Goal: Task Accomplishment & Management: Use online tool/utility

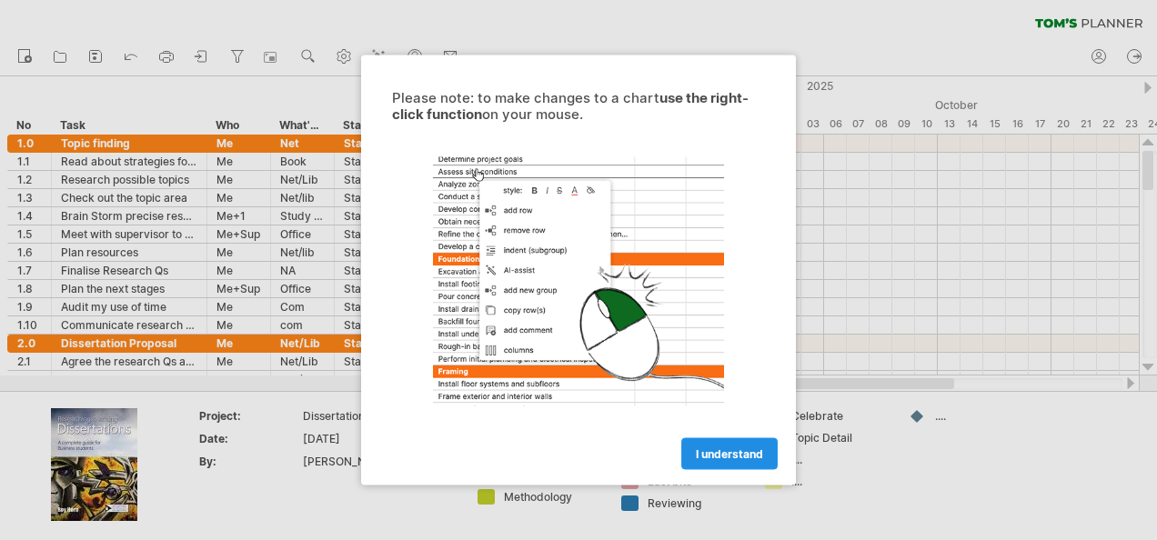
click at [717, 446] on link "I understand" at bounding box center [730, 455] width 96 height 32
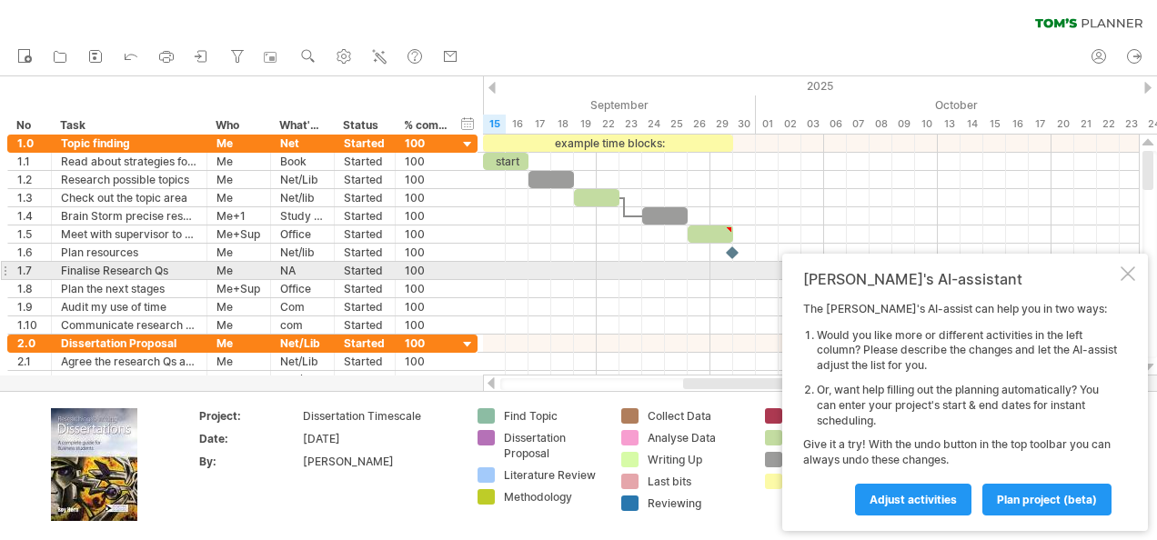
click at [1123, 269] on div at bounding box center [1128, 274] width 15 height 15
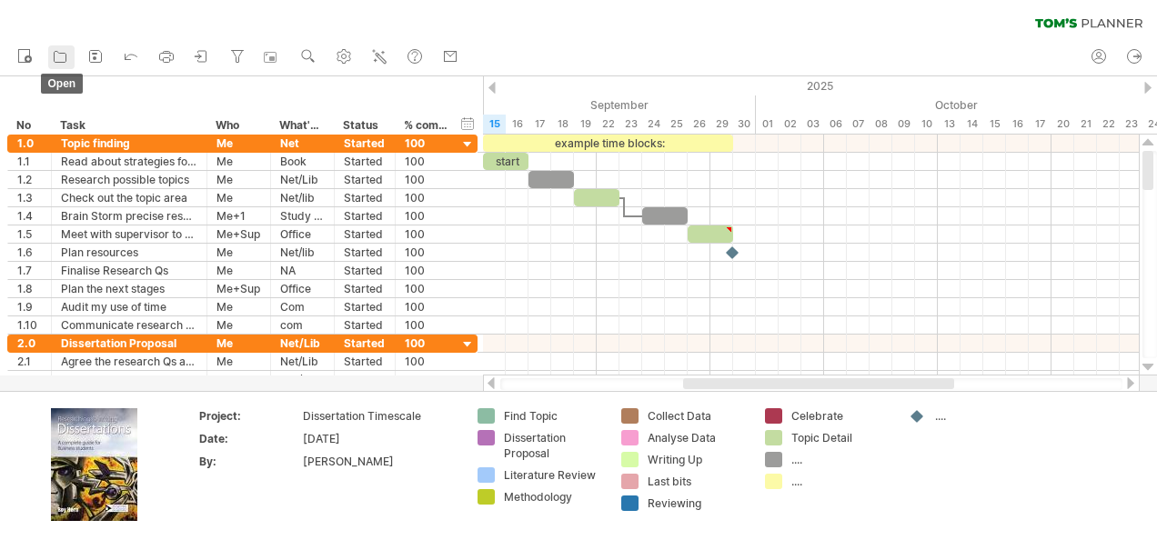
click at [62, 57] on icon at bounding box center [60, 56] width 18 height 18
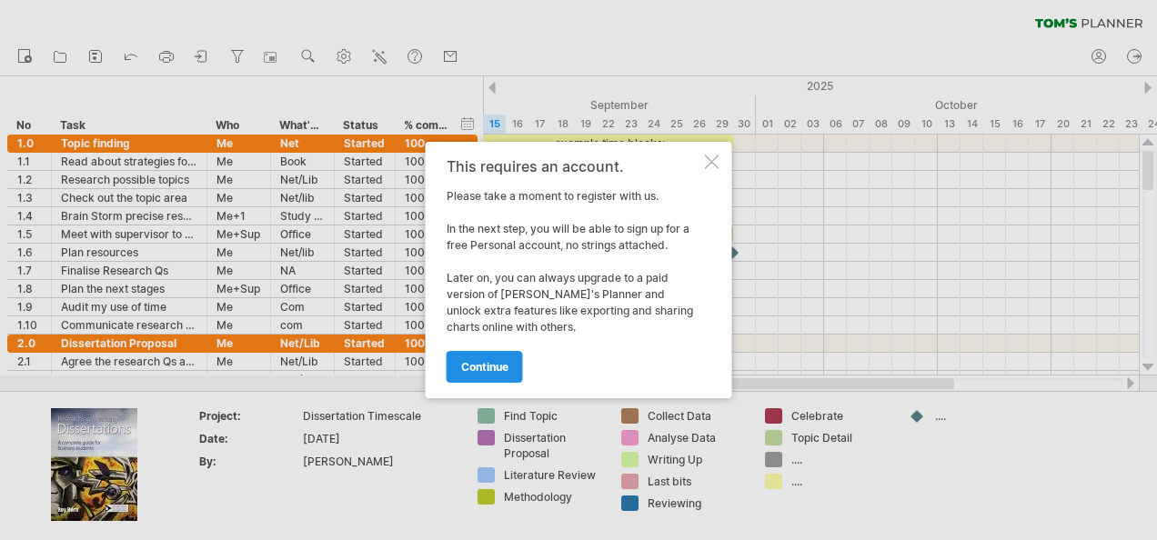
click at [479, 363] on span "continue" at bounding box center [484, 367] width 47 height 14
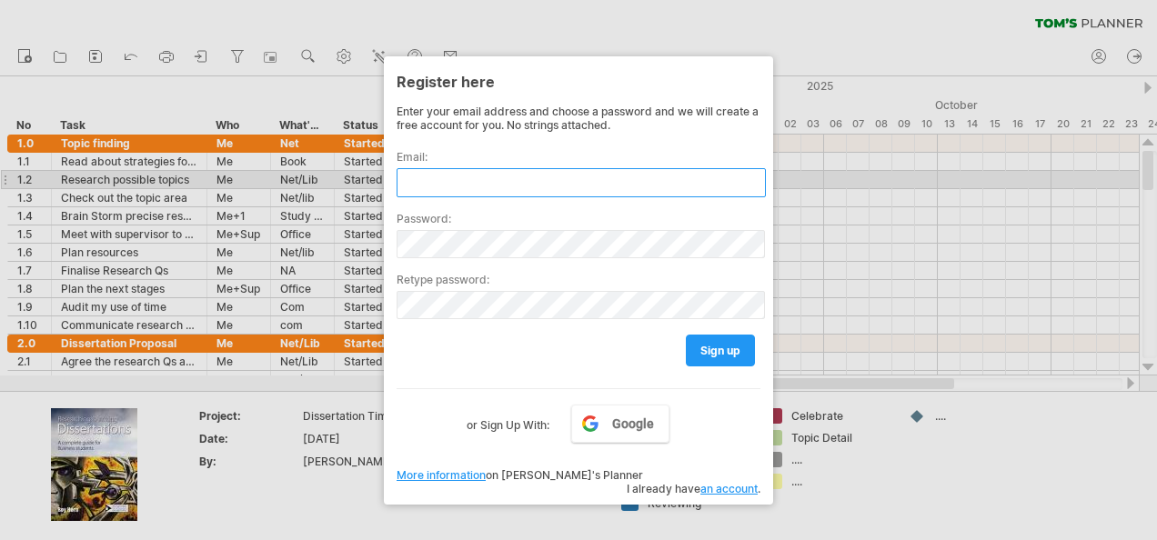
click at [493, 184] on input "text" at bounding box center [581, 182] width 369 height 29
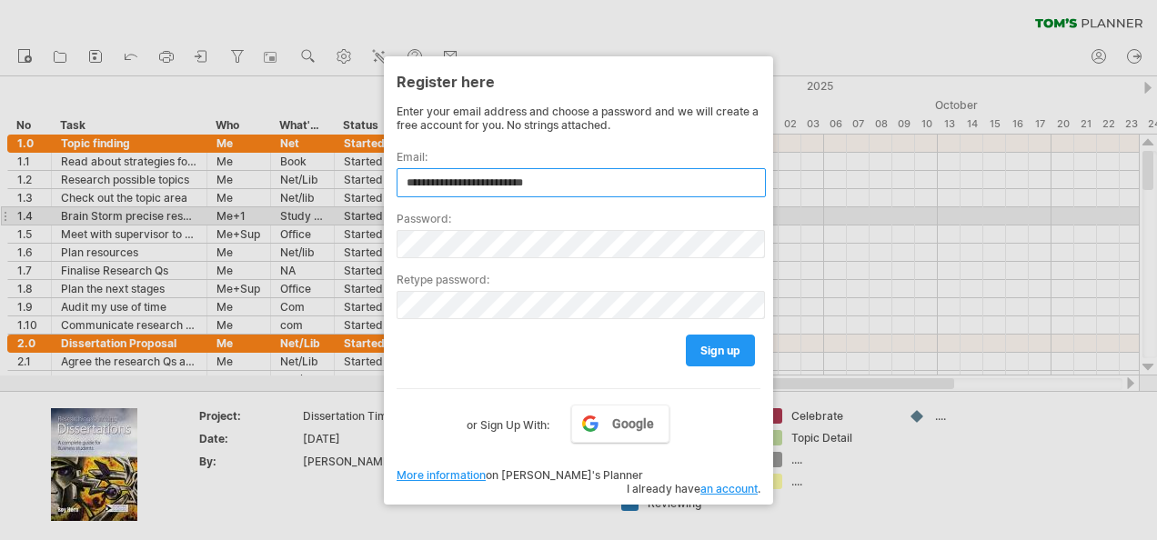
type input "**********"
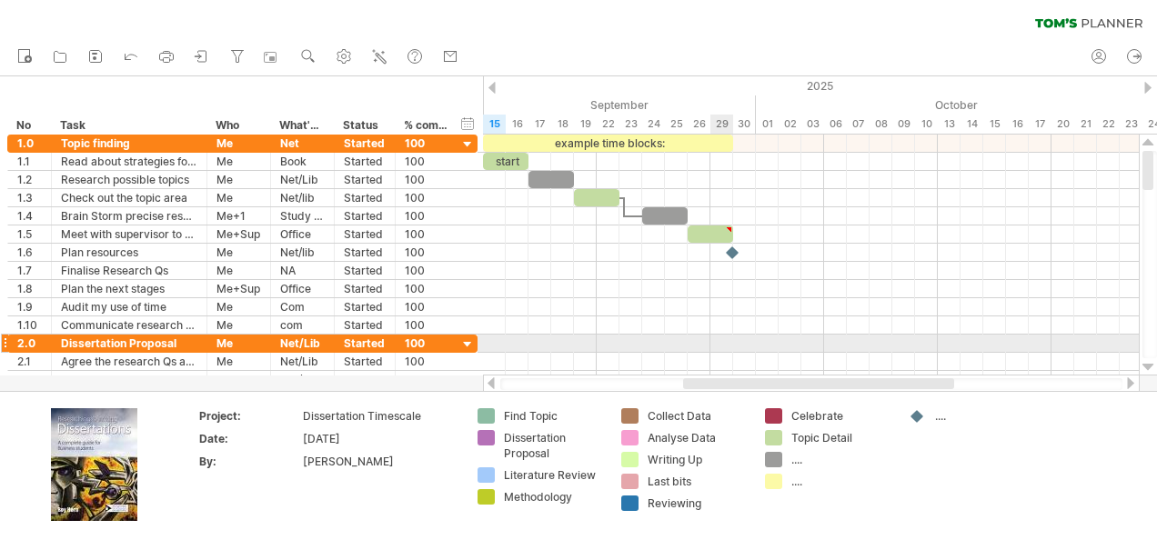
click at [726, 344] on div at bounding box center [811, 344] width 656 height 18
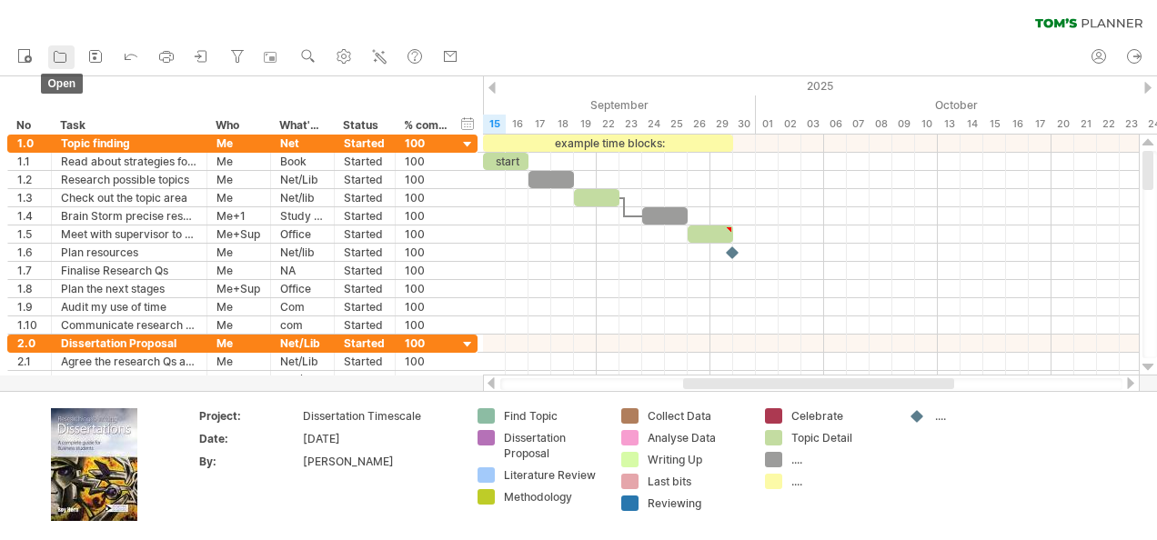
click at [58, 56] on icon at bounding box center [60, 56] width 18 height 18
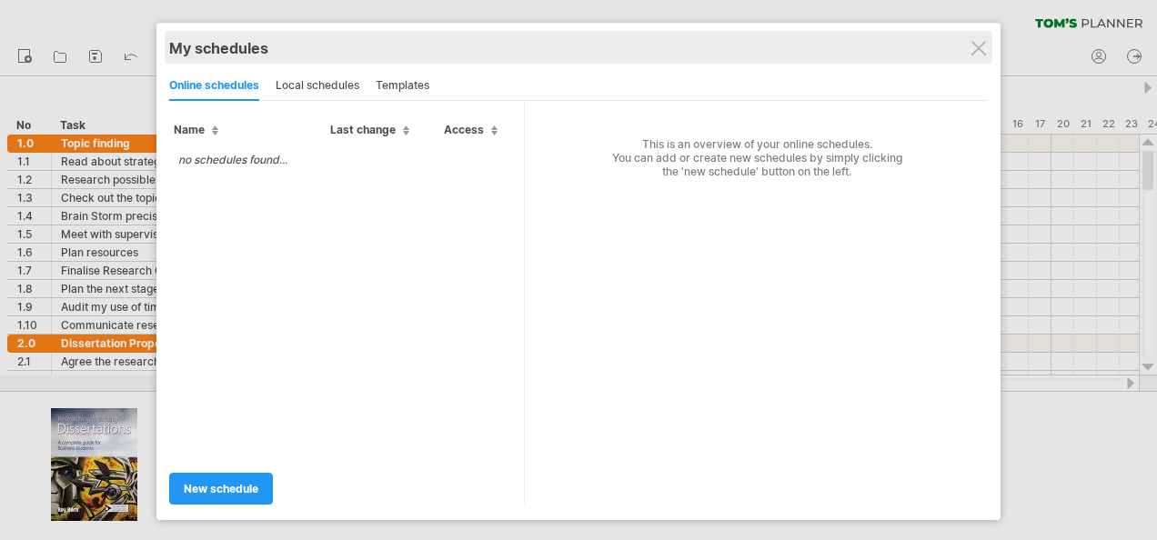
click at [967, 47] on div "My schedules" at bounding box center [578, 48] width 819 height 18
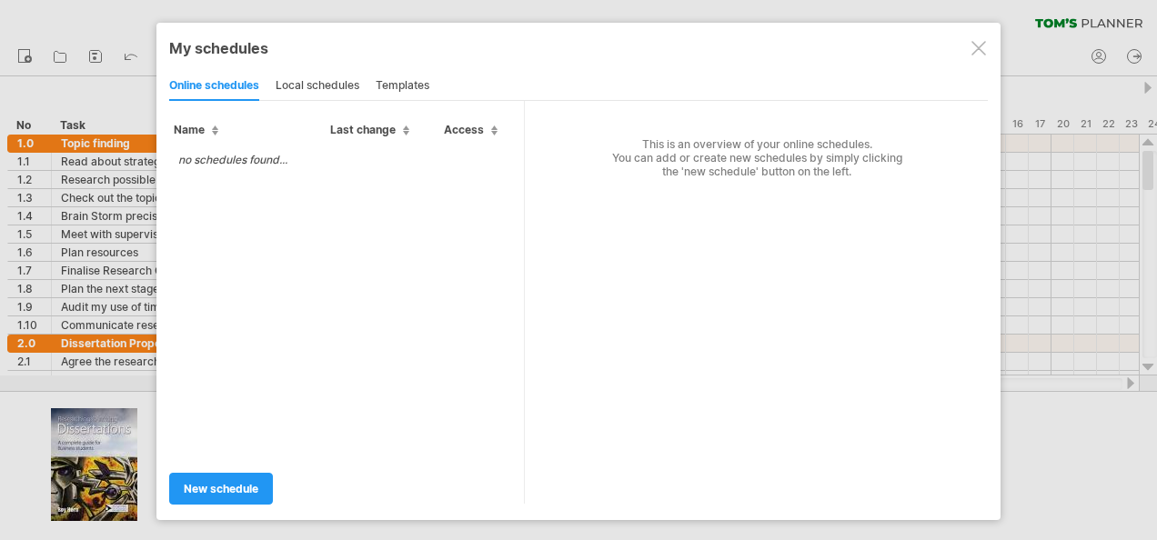
click at [984, 54] on div at bounding box center [979, 48] width 15 height 15
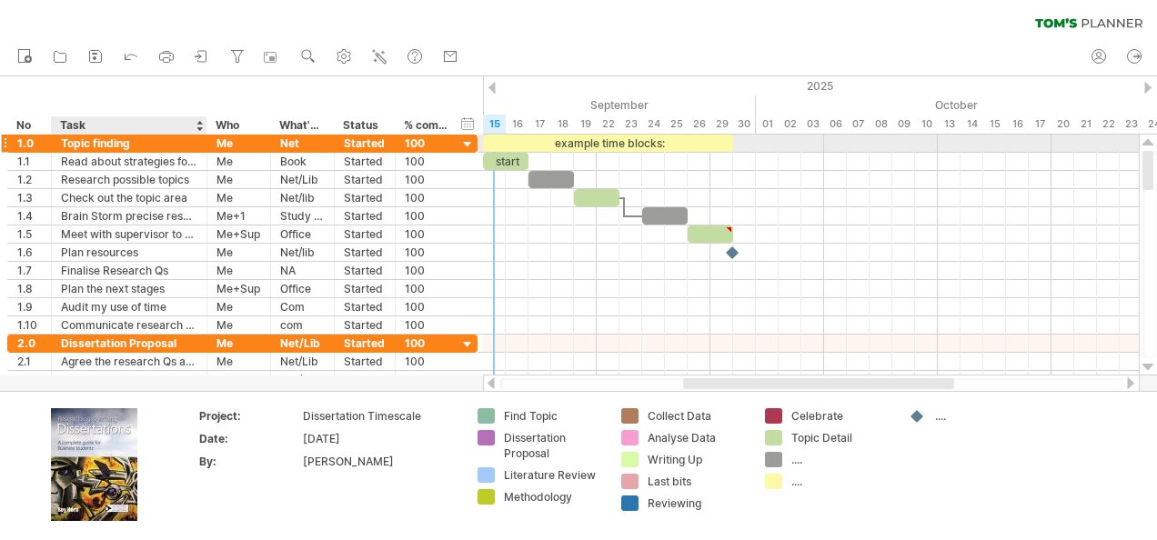
click at [76, 144] on div "Topic finding" at bounding box center [129, 143] width 136 height 17
click at [5, 140] on div at bounding box center [4, 143] width 7 height 19
click at [8, 146] on div "*** 1.0" at bounding box center [30, 143] width 44 height 17
click at [3, 141] on div at bounding box center [4, 143] width 7 height 19
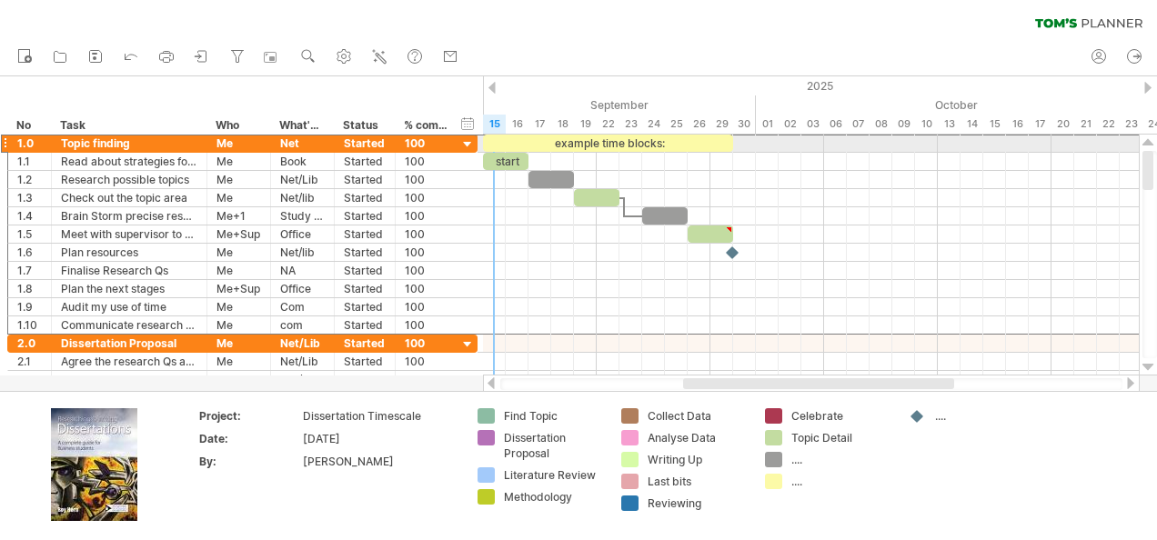
click at [3, 141] on div at bounding box center [4, 143] width 7 height 19
click at [468, 140] on div "**********" at bounding box center [242, 143] width 470 height 19
click at [468, 140] on div at bounding box center [467, 144] width 17 height 17
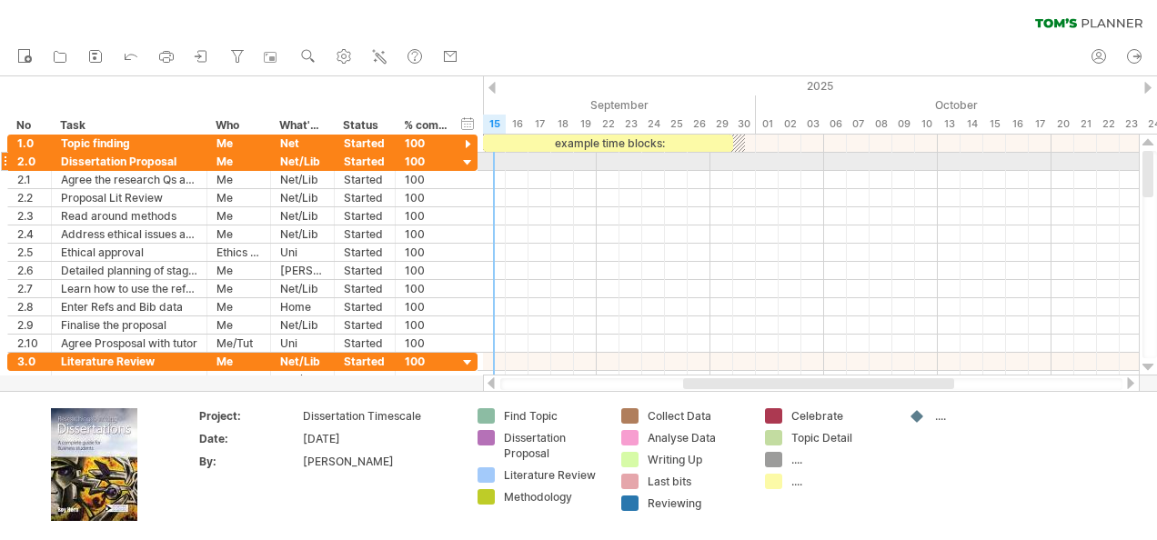
click at [464, 156] on div at bounding box center [467, 163] width 17 height 17
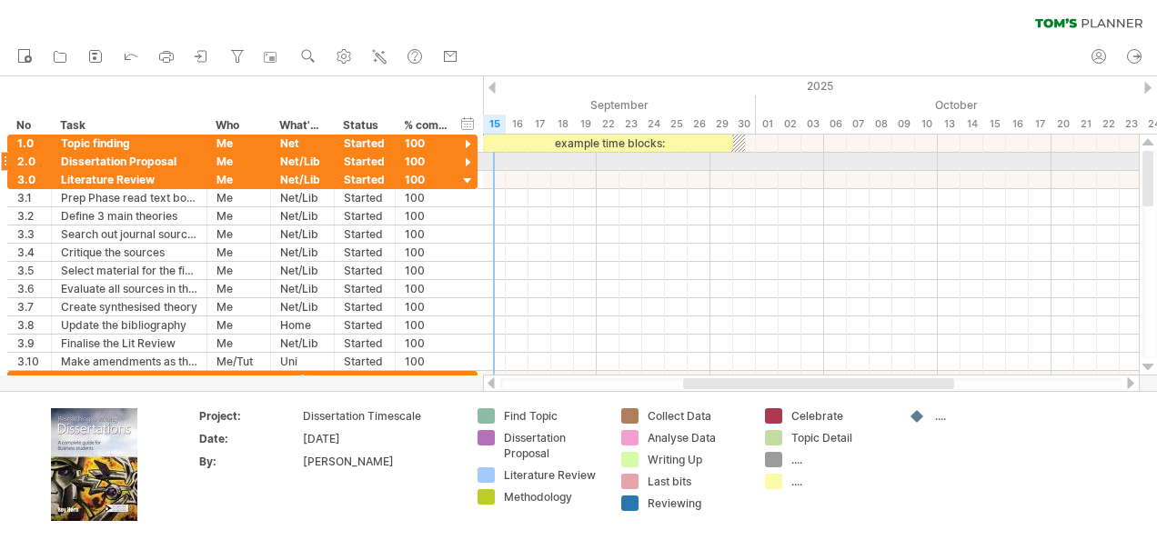
click at [468, 158] on div at bounding box center [467, 163] width 17 height 17
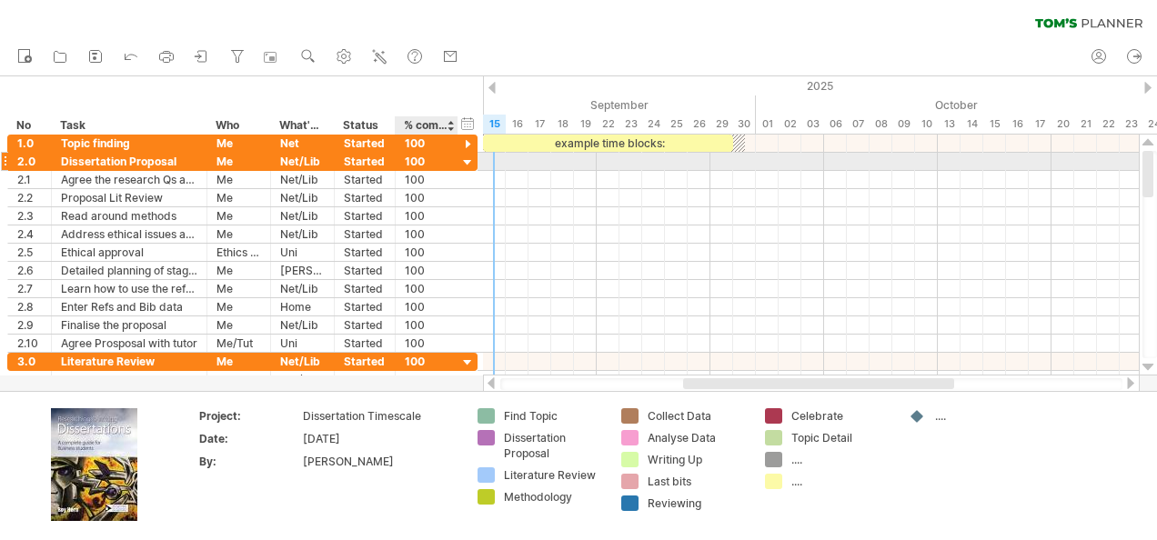
click at [461, 166] on div at bounding box center [467, 163] width 17 height 17
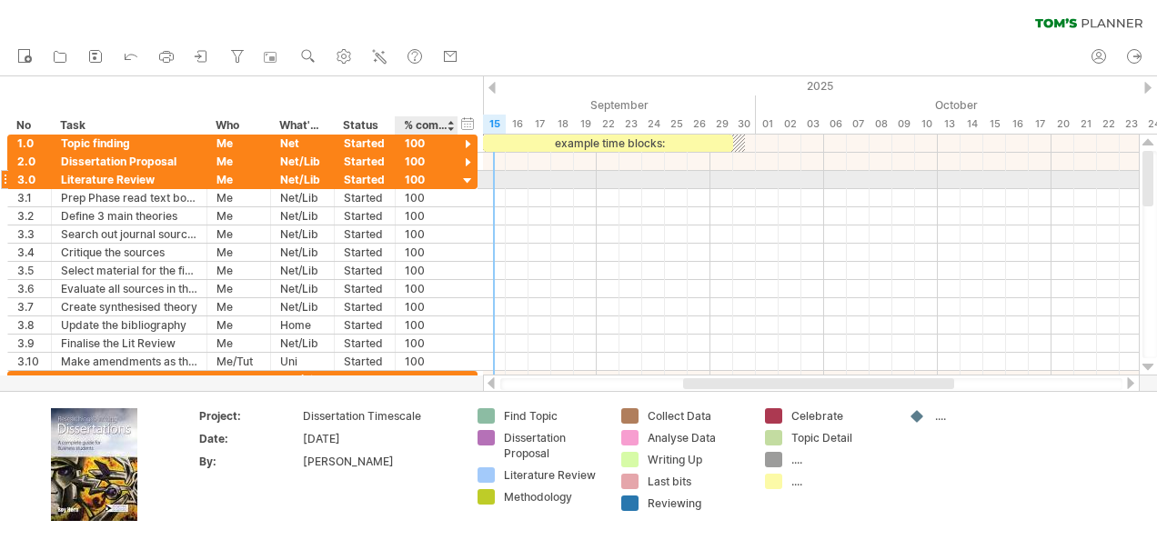
click at [469, 180] on div at bounding box center [467, 181] width 17 height 17
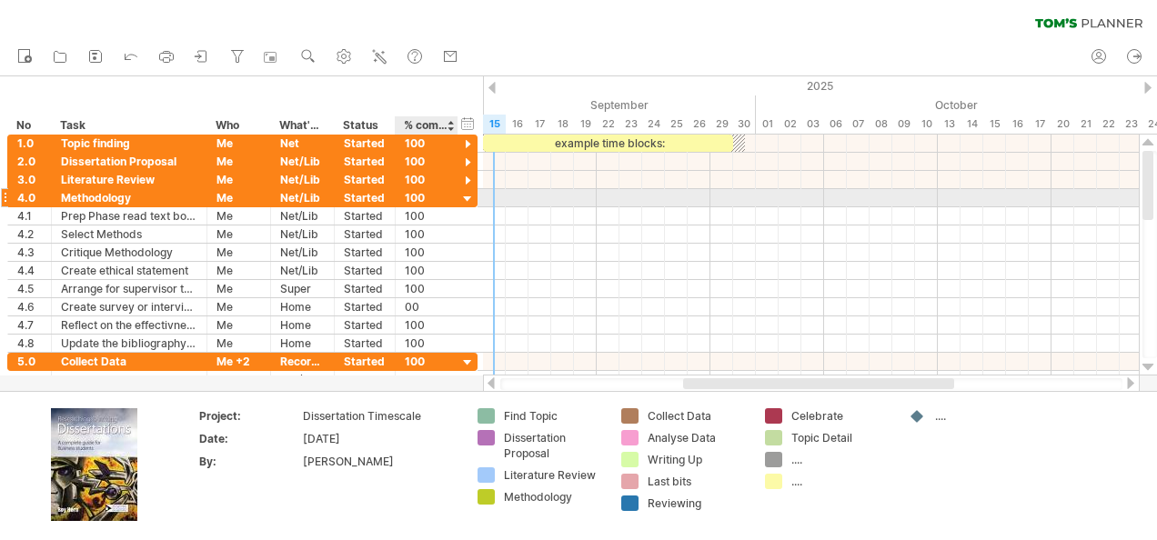
click at [467, 198] on div at bounding box center [467, 199] width 17 height 17
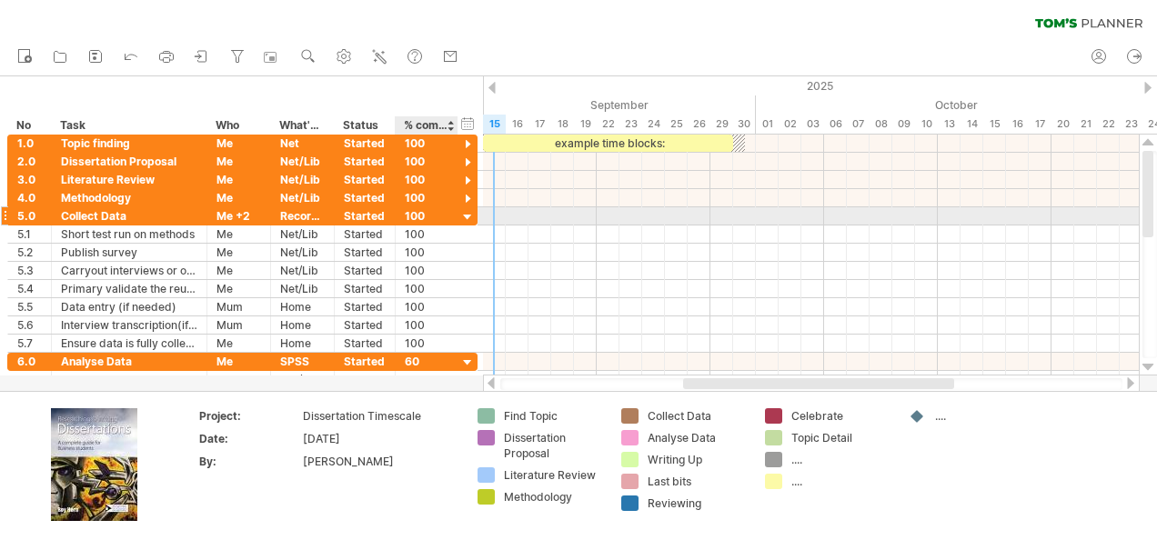
click at [468, 214] on div at bounding box center [467, 217] width 17 height 17
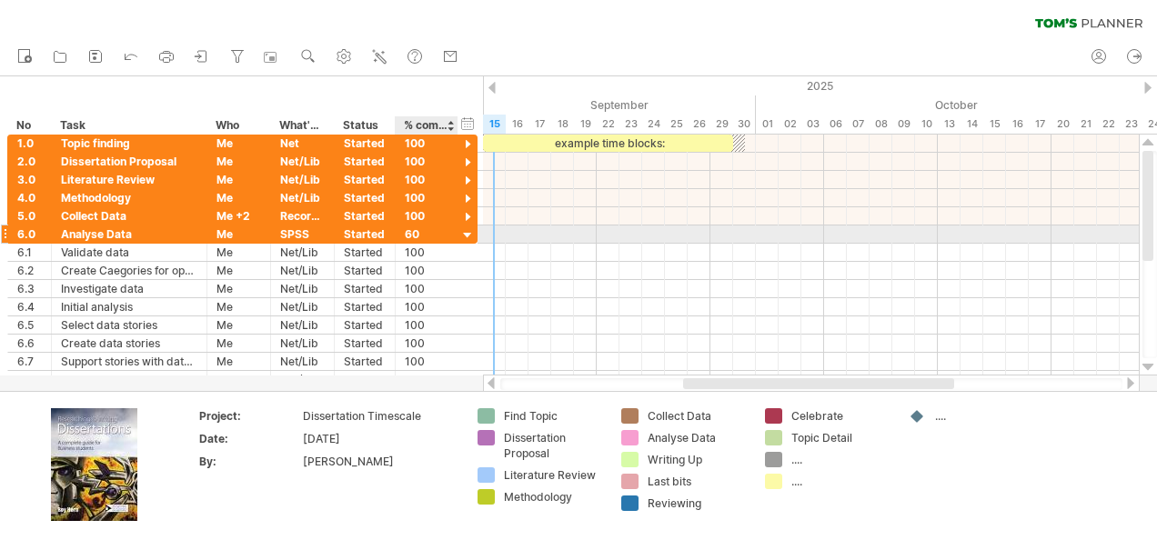
click at [468, 236] on div at bounding box center [467, 235] width 17 height 17
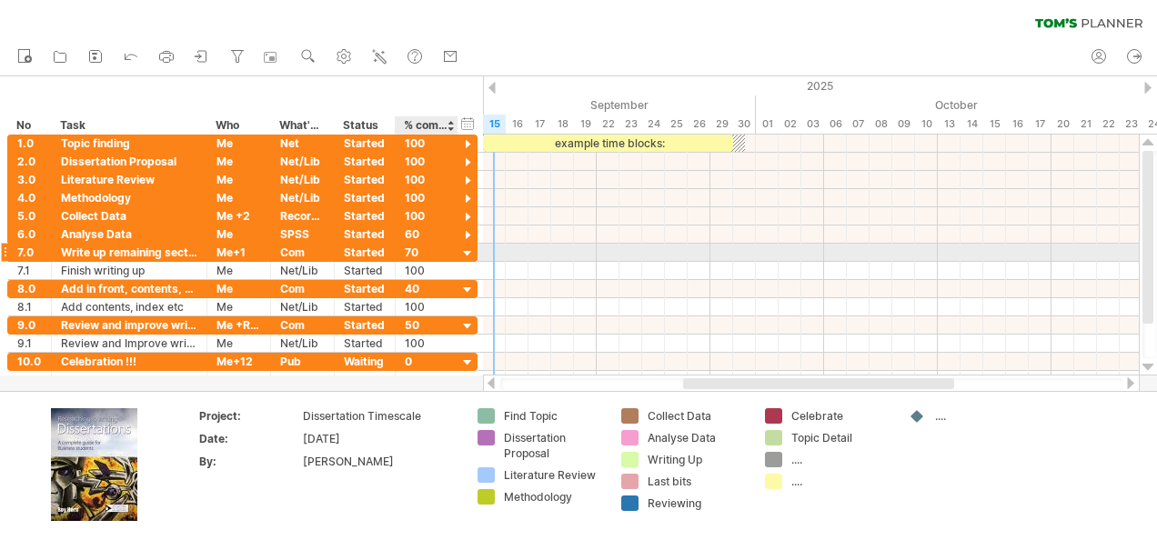
click at [467, 249] on div at bounding box center [467, 254] width 17 height 17
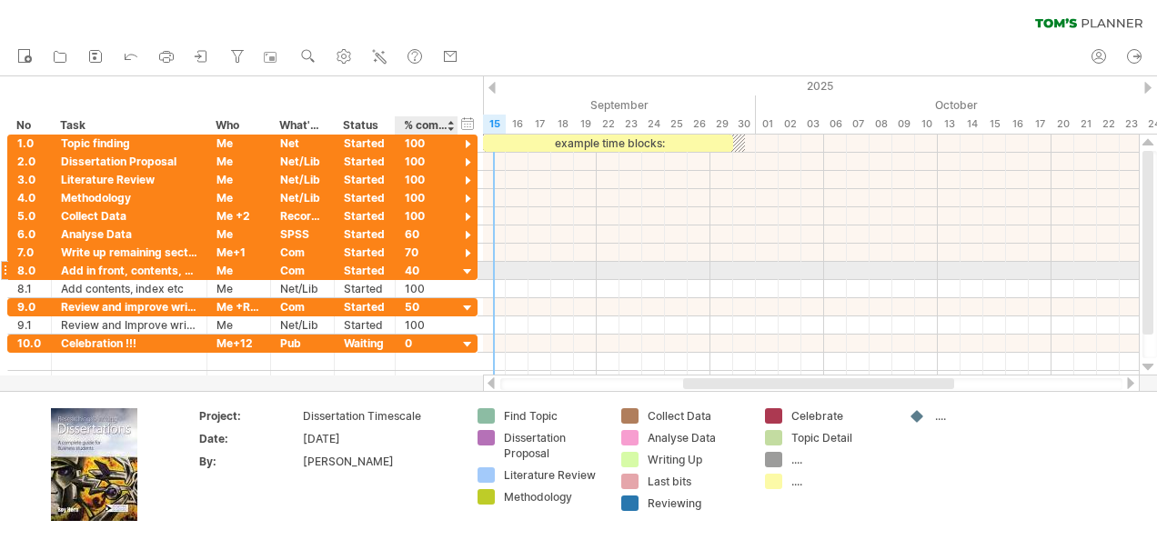
click at [467, 268] on div at bounding box center [467, 272] width 17 height 17
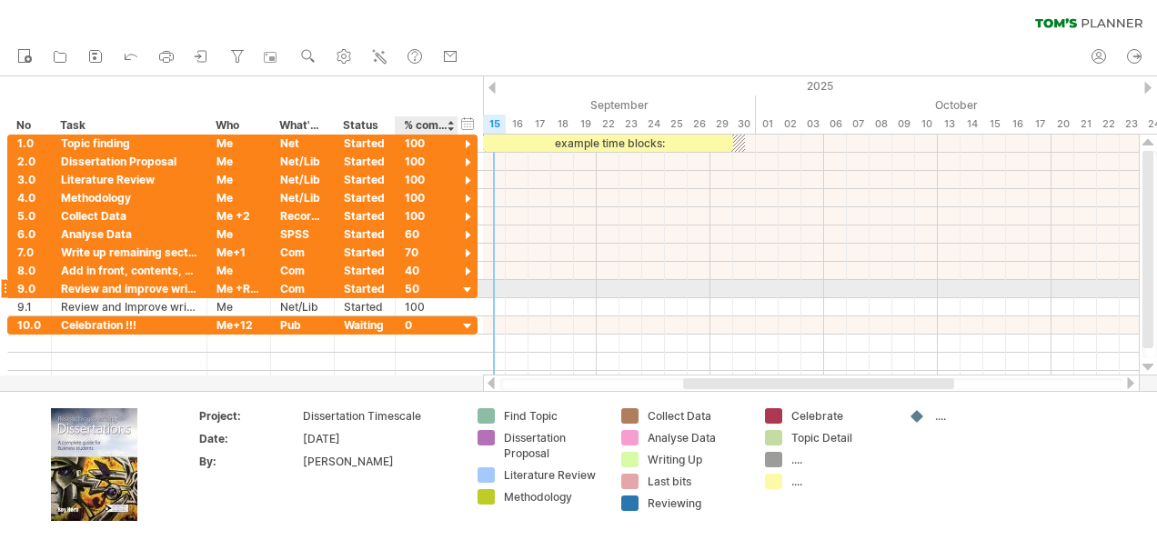
click at [468, 288] on div at bounding box center [467, 290] width 17 height 17
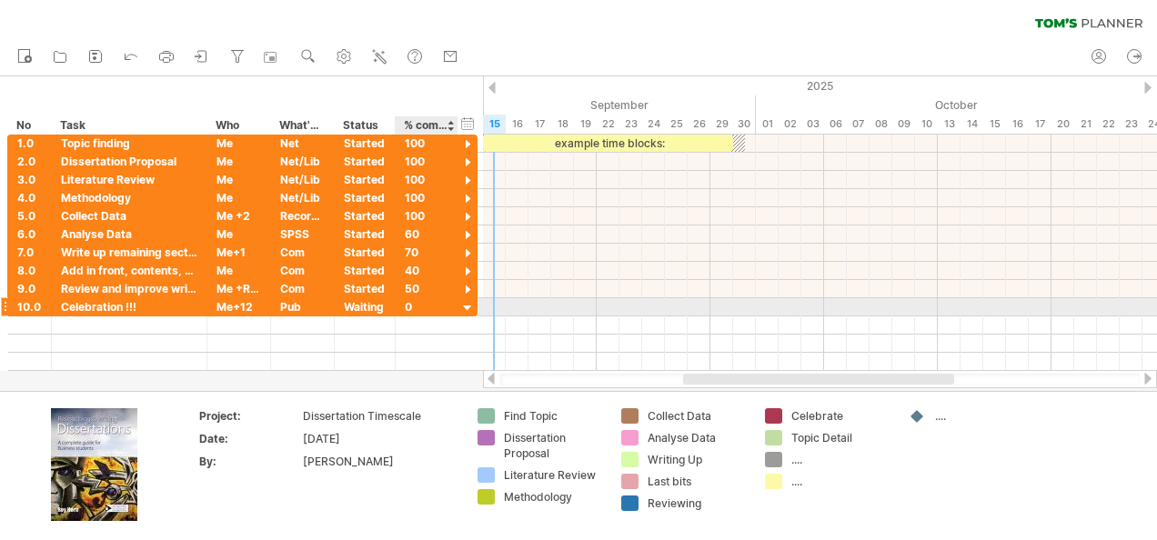
click at [469, 305] on div at bounding box center [467, 308] width 17 height 17
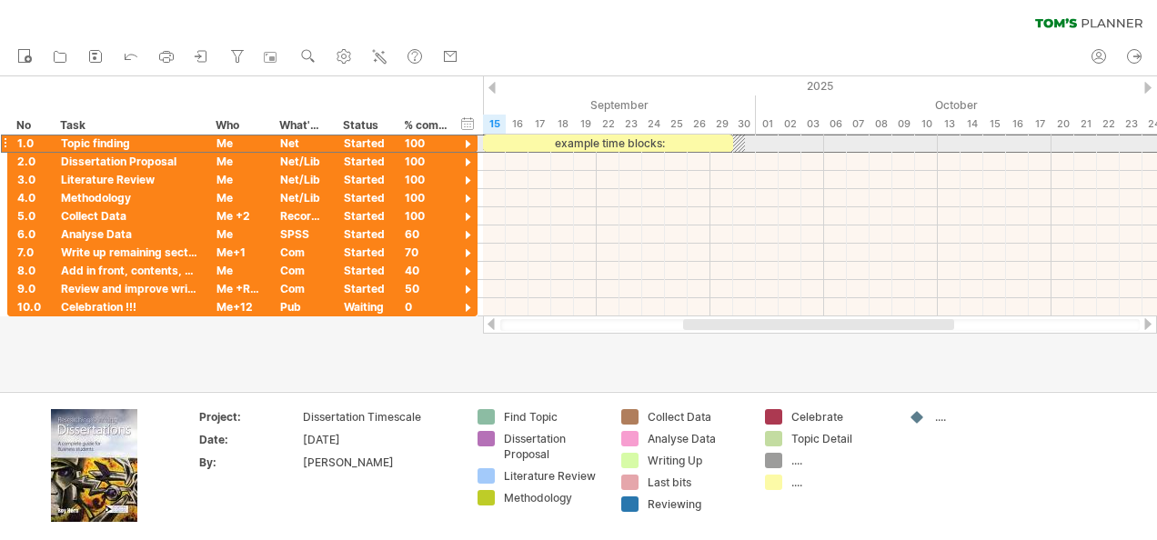
click at [5, 139] on div at bounding box center [4, 143] width 7 height 19
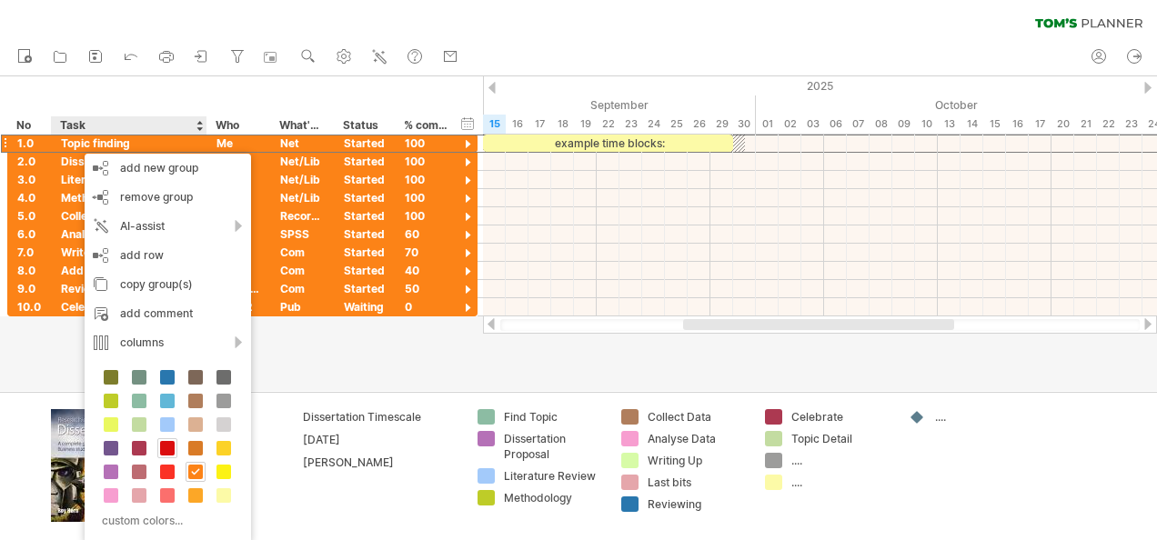
click at [161, 442] on span at bounding box center [167, 448] width 15 height 15
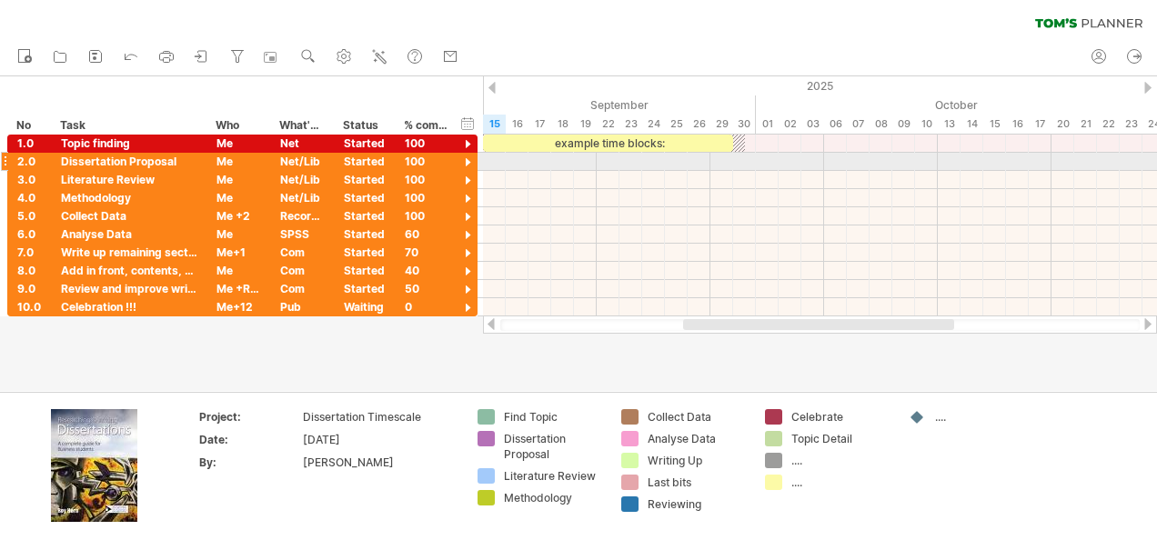
click at [7, 162] on div at bounding box center [4, 161] width 7 height 19
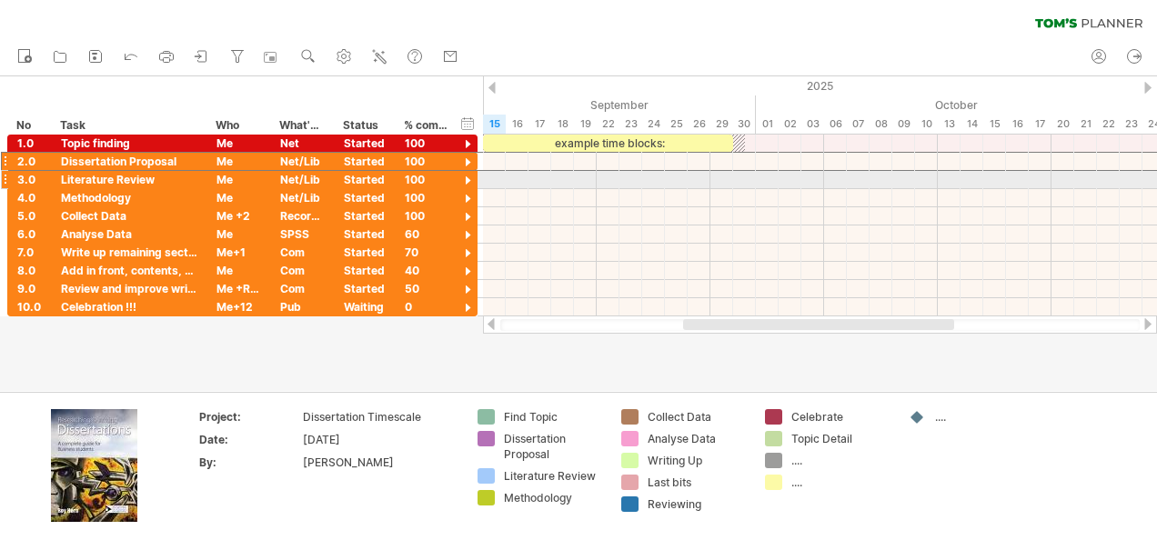
click at [4, 177] on div at bounding box center [4, 179] width 7 height 19
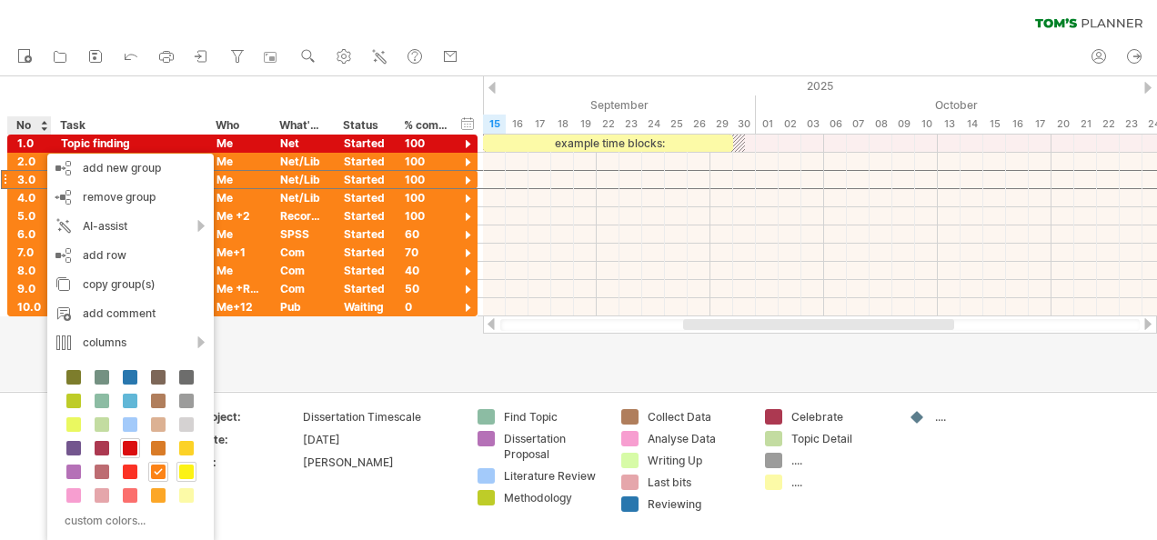
click at [186, 467] on span at bounding box center [186, 472] width 15 height 15
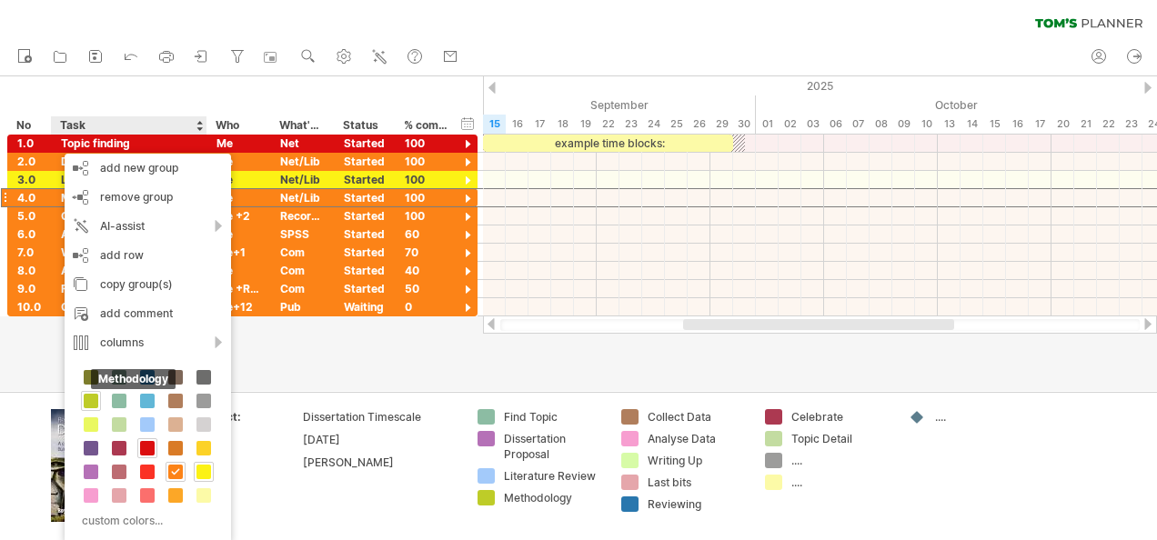
click at [86, 397] on span at bounding box center [91, 401] width 15 height 15
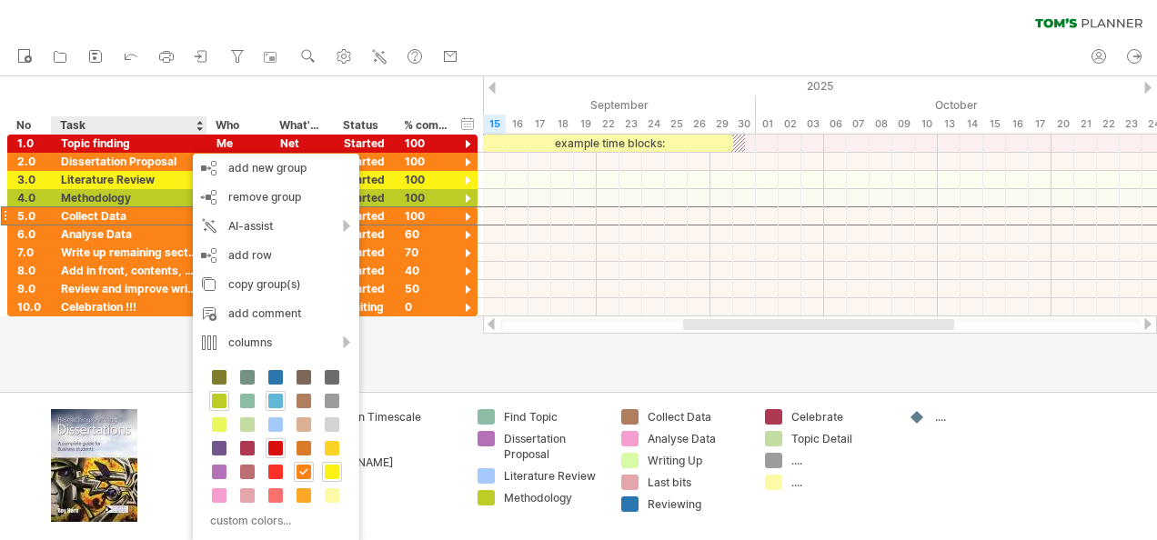
click at [277, 401] on span at bounding box center [275, 401] width 15 height 15
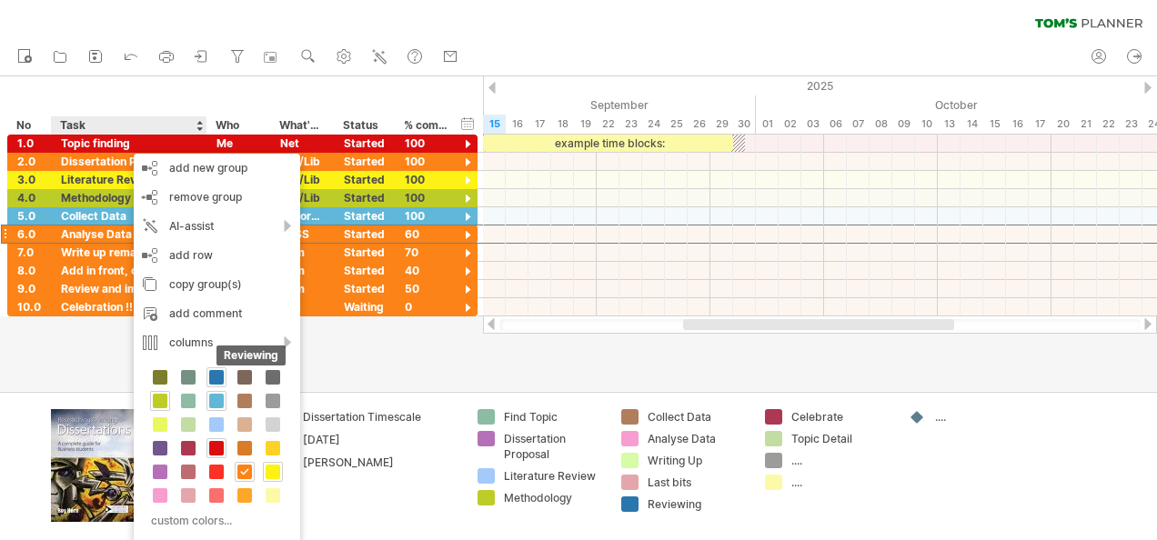
click at [219, 374] on span at bounding box center [216, 377] width 15 height 15
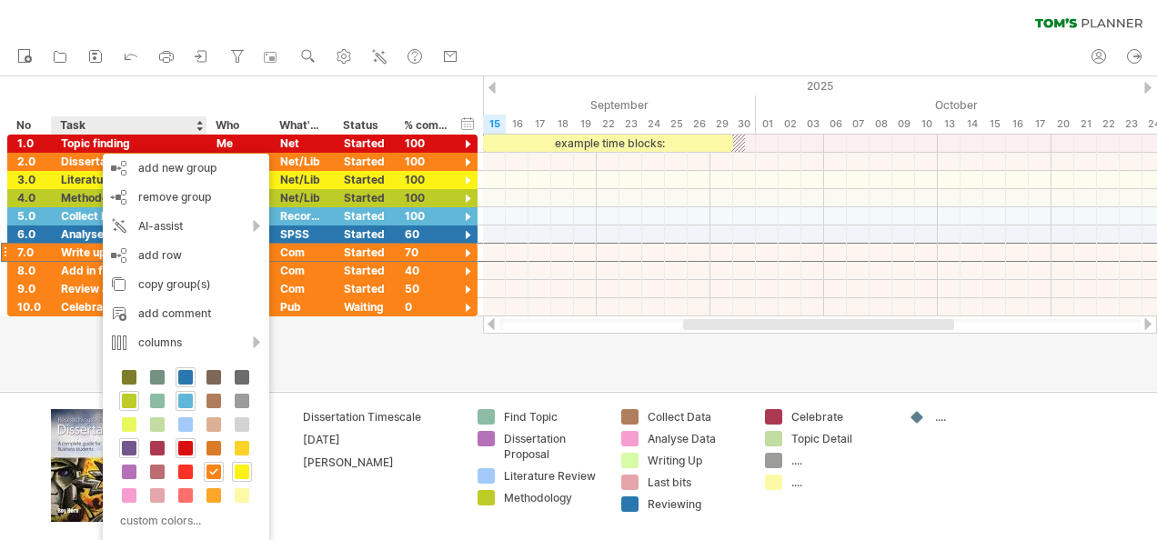
click at [134, 444] on span at bounding box center [129, 448] width 15 height 15
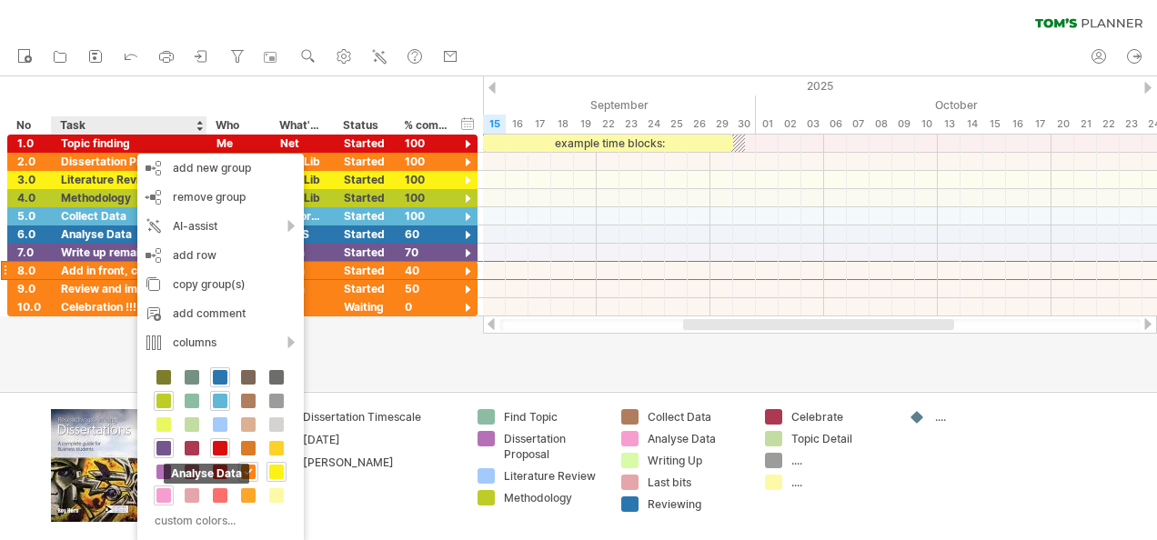
click at [166, 489] on span at bounding box center [163, 496] width 15 height 15
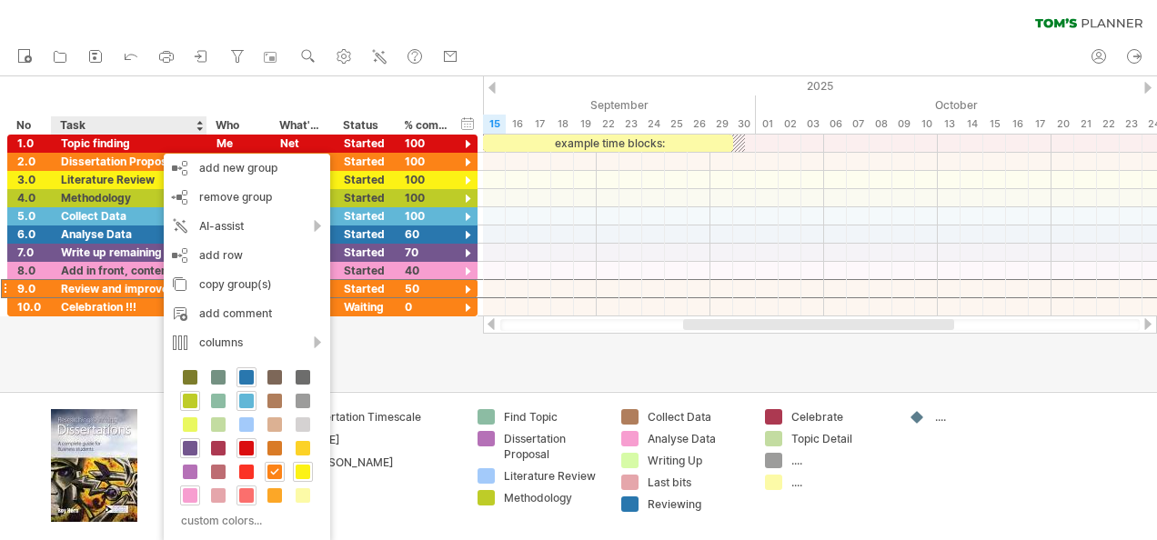
click at [244, 495] on span at bounding box center [246, 496] width 15 height 15
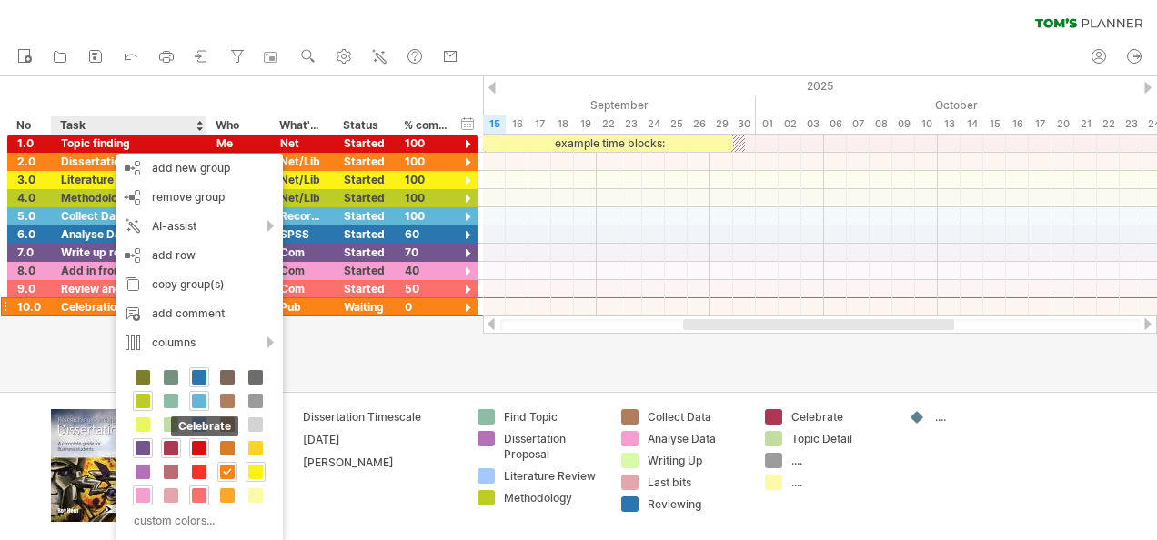
click at [175, 443] on span at bounding box center [171, 448] width 15 height 15
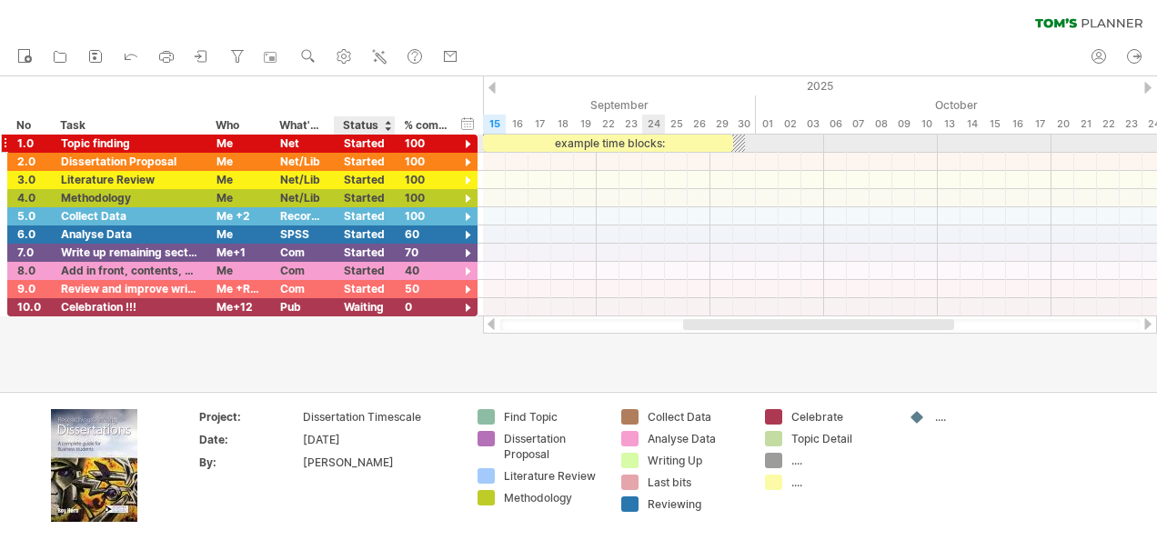
click at [392, 142] on div at bounding box center [393, 144] width 9 height 18
click at [139, 147] on div "Topic finding" at bounding box center [129, 143] width 136 height 17
click at [466, 144] on div at bounding box center [467, 144] width 17 height 17
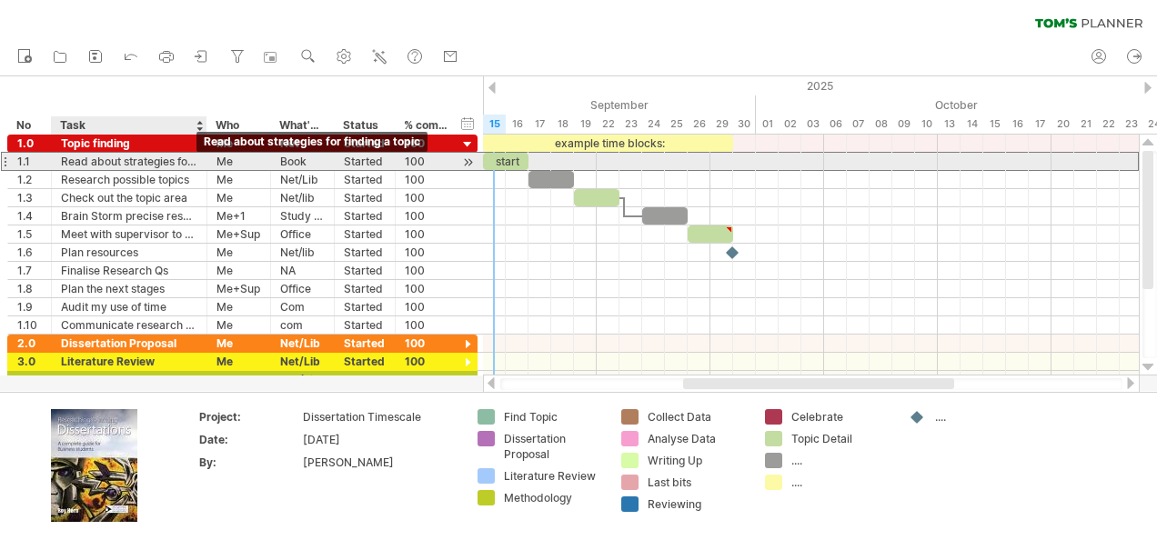
click at [164, 166] on div "Read about strategies for finding a topic" at bounding box center [129, 161] width 136 height 17
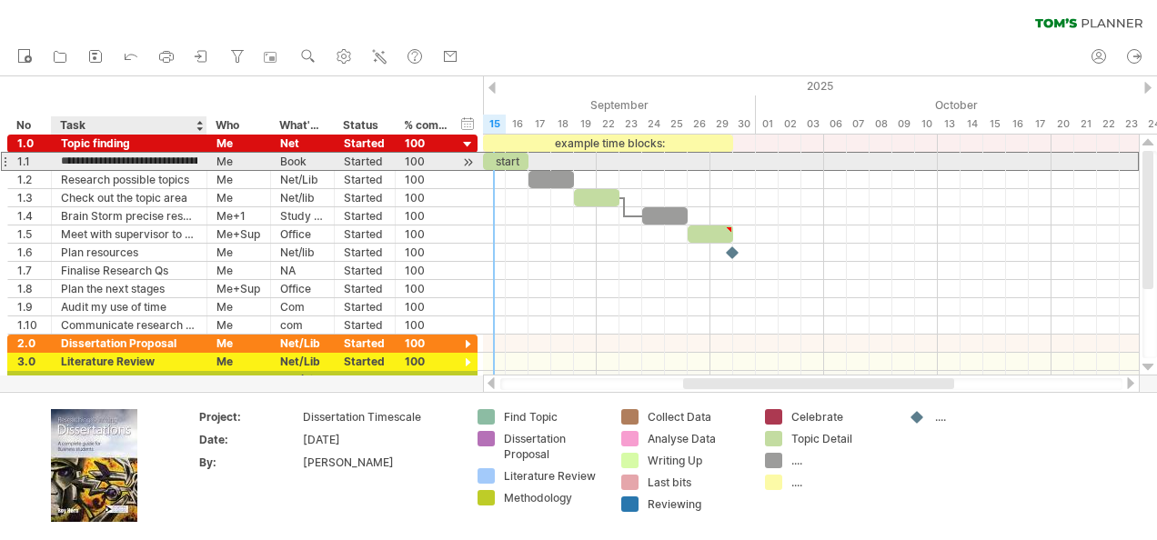
type input "**********"
click at [5, 160] on div at bounding box center [4, 161] width 7 height 19
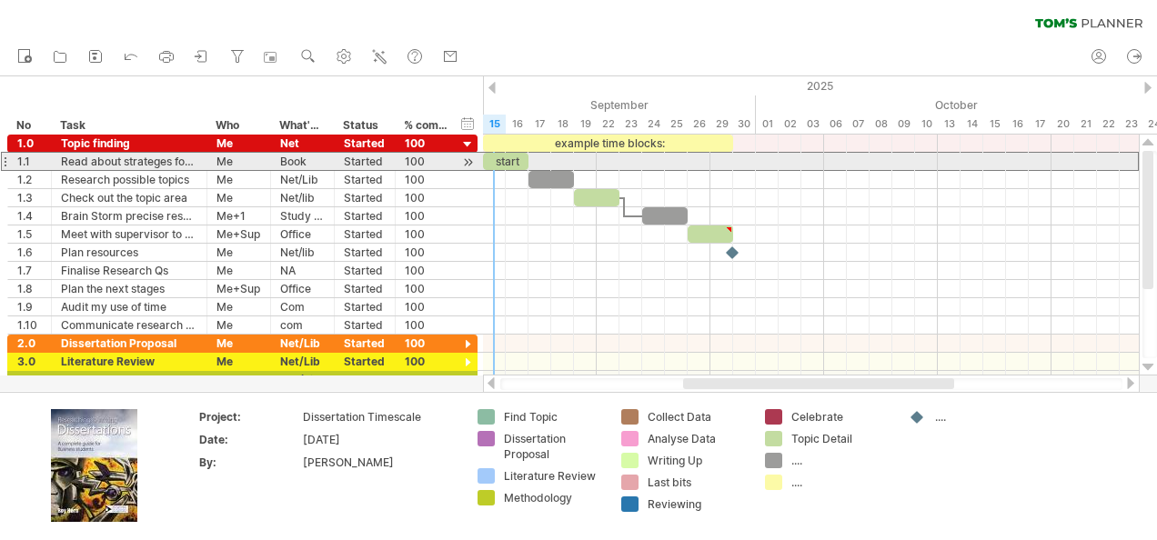
click at [5, 160] on div at bounding box center [4, 161] width 7 height 19
click at [76, 159] on div "Read about strateges for finding a topic" at bounding box center [129, 161] width 136 height 17
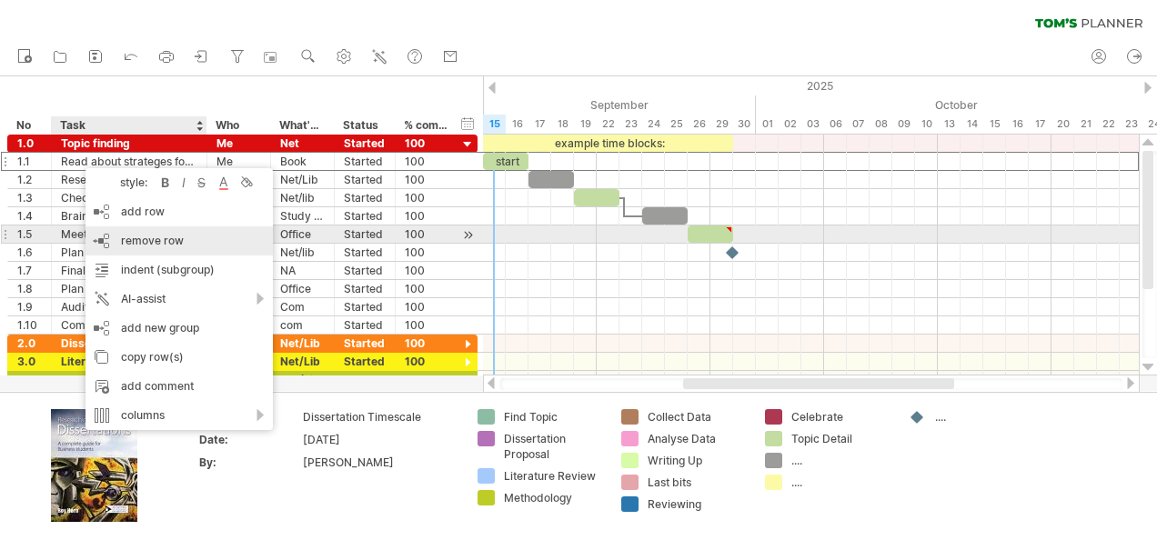
click at [144, 240] on span "remove row" at bounding box center [152, 241] width 63 height 14
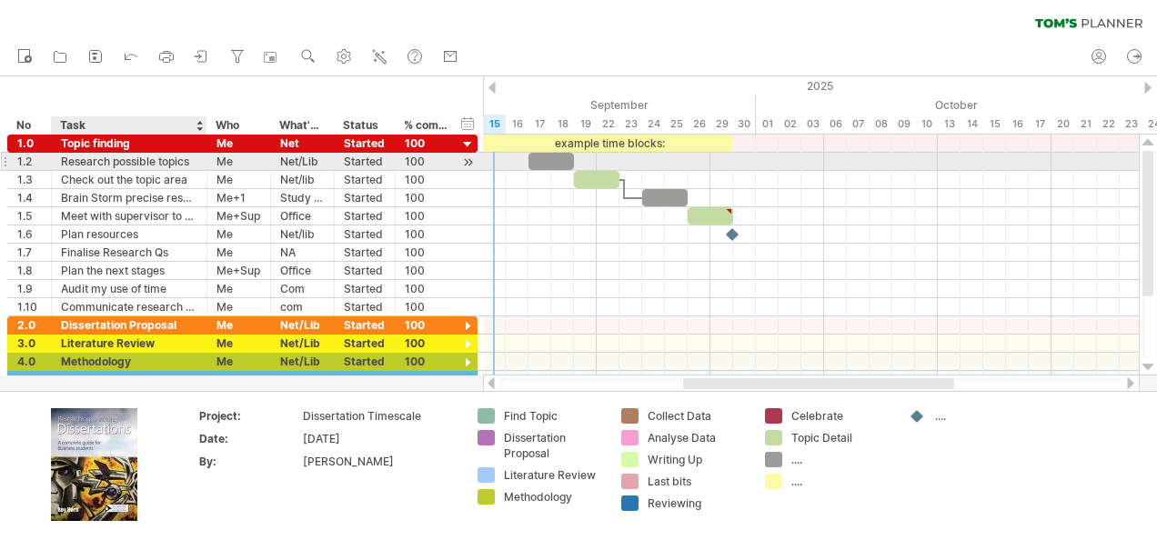
click at [113, 165] on div "Research possible topics" at bounding box center [129, 161] width 136 height 17
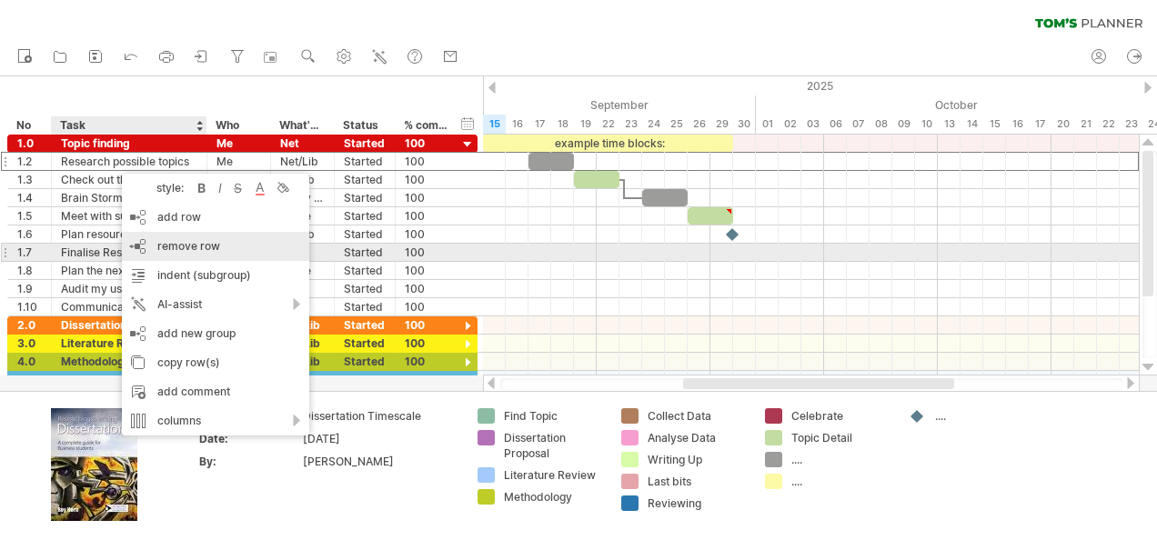
click at [154, 247] on div "remove row remove selected rows" at bounding box center [215, 246] width 187 height 29
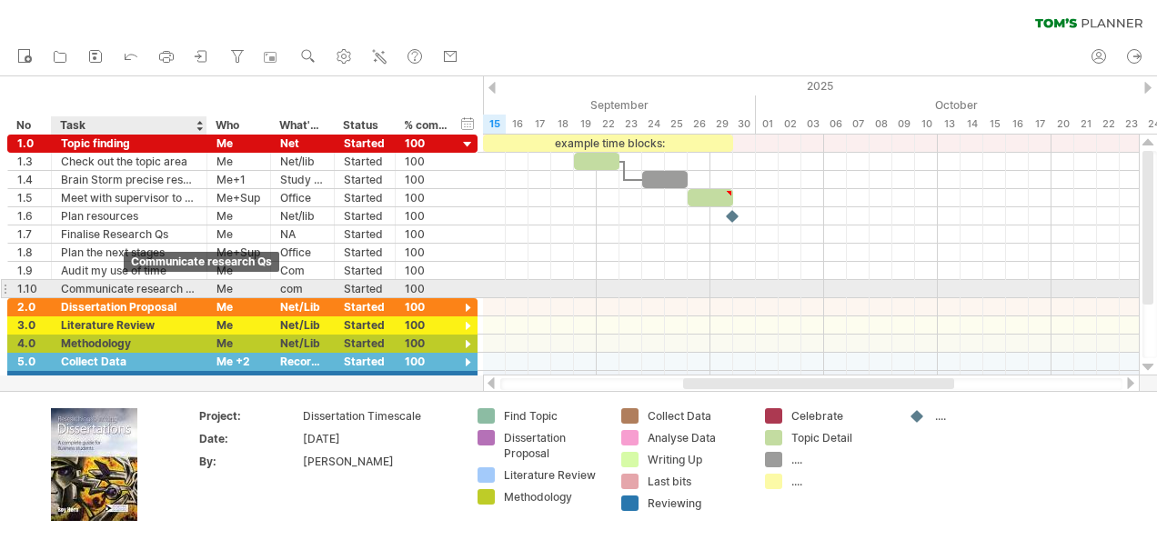
click at [124, 283] on div "Communicate research Qs" at bounding box center [129, 288] width 136 height 17
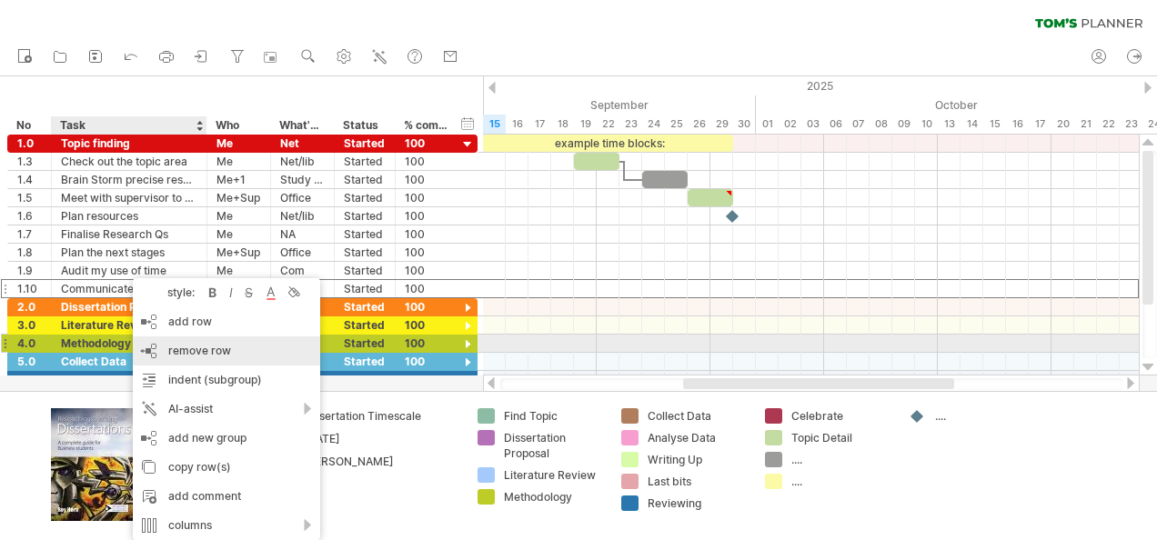
click at [214, 348] on span "remove row" at bounding box center [199, 351] width 63 height 14
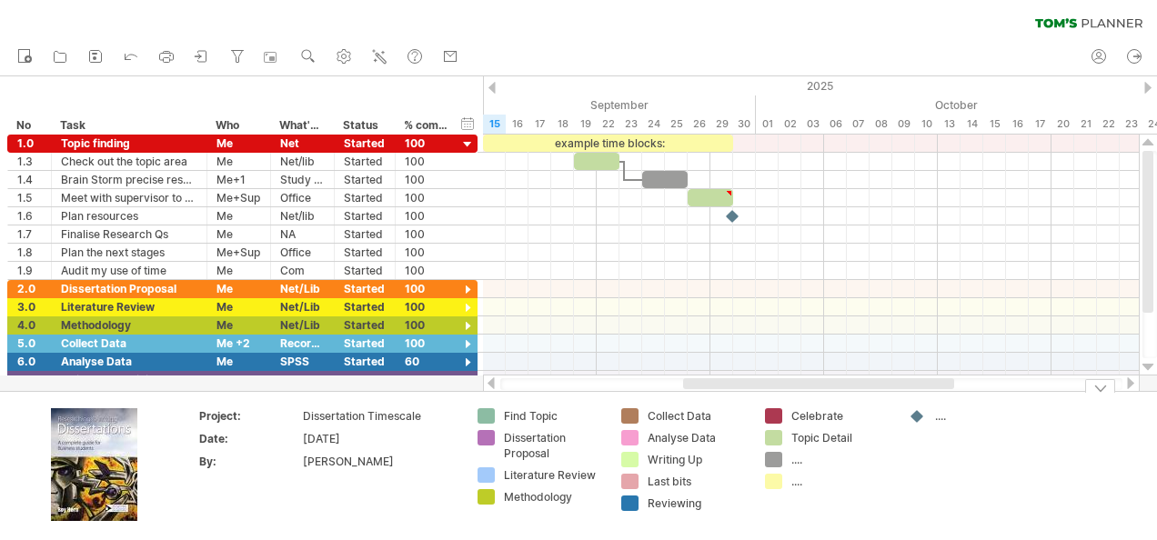
click at [488, 416] on div "Trying to reach [DOMAIN_NAME] Connected again... 0% clear filter new *" at bounding box center [578, 270] width 1157 height 540
click at [606, 528] on div "only show" at bounding box center [558, 525] width 122 height 29
type input "**********"
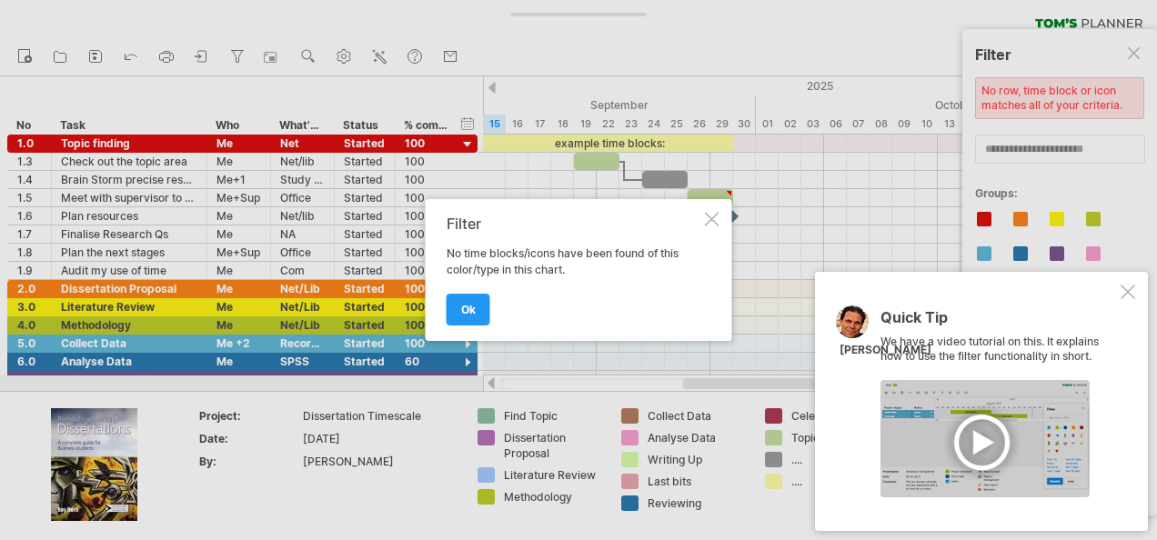
click at [708, 224] on div at bounding box center [712, 219] width 15 height 15
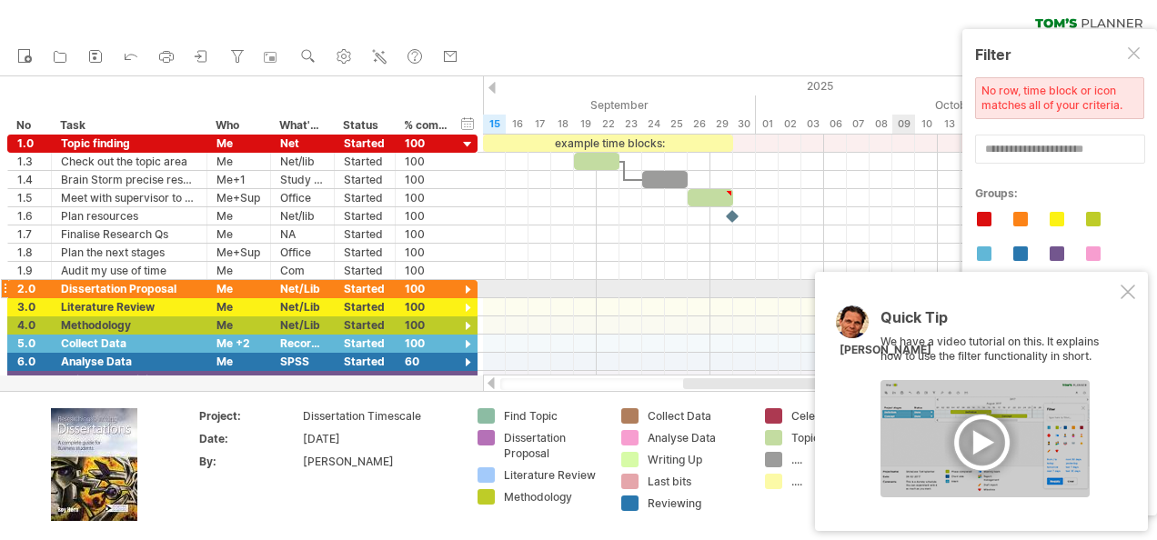
click at [1129, 294] on div at bounding box center [1128, 292] width 15 height 15
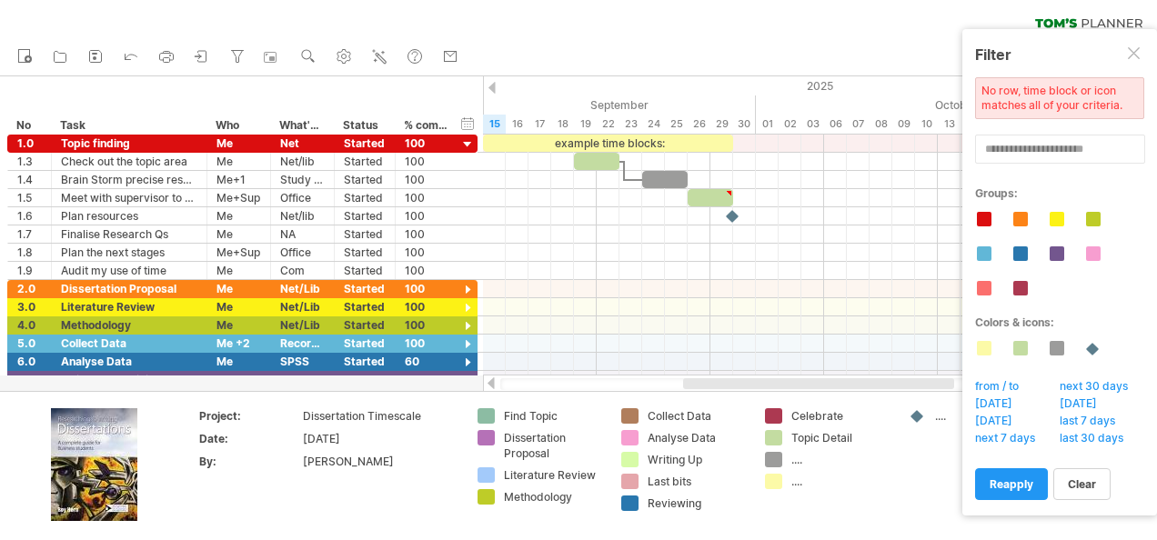
click at [531, 410] on div "Find Topic" at bounding box center [553, 416] width 99 height 15
click at [529, 410] on input "**********" at bounding box center [549, 416] width 90 height 15
click at [490, 418] on div "Trying to reach [DOMAIN_NAME] Connected again... 0% clear filter new *" at bounding box center [578, 270] width 1157 height 540
click at [548, 440] on div "add color" at bounding box center [560, 438] width 122 height 29
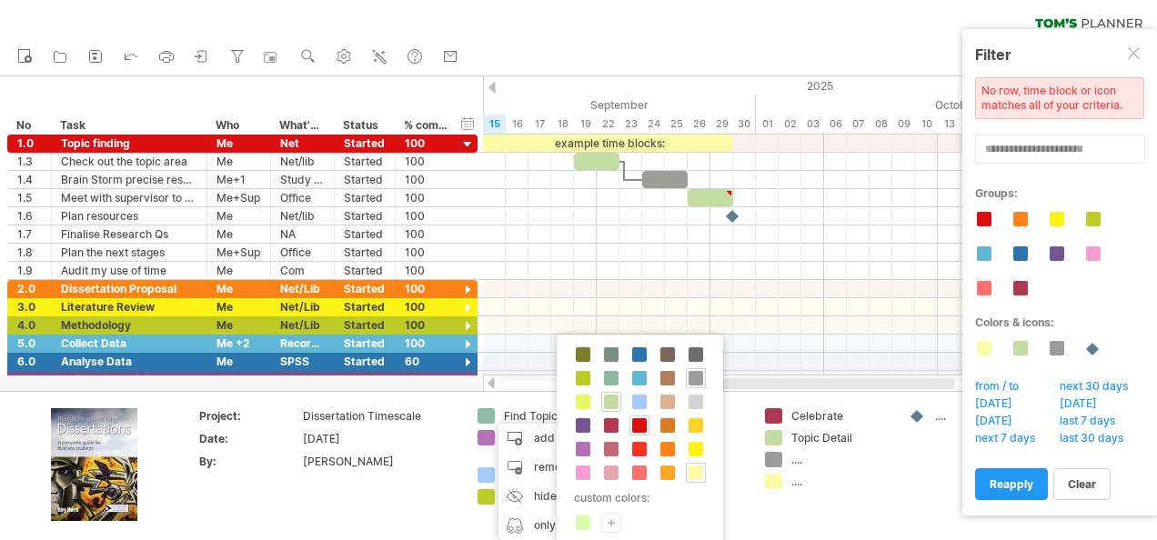
click at [637, 431] on div at bounding box center [640, 426] width 20 height 20
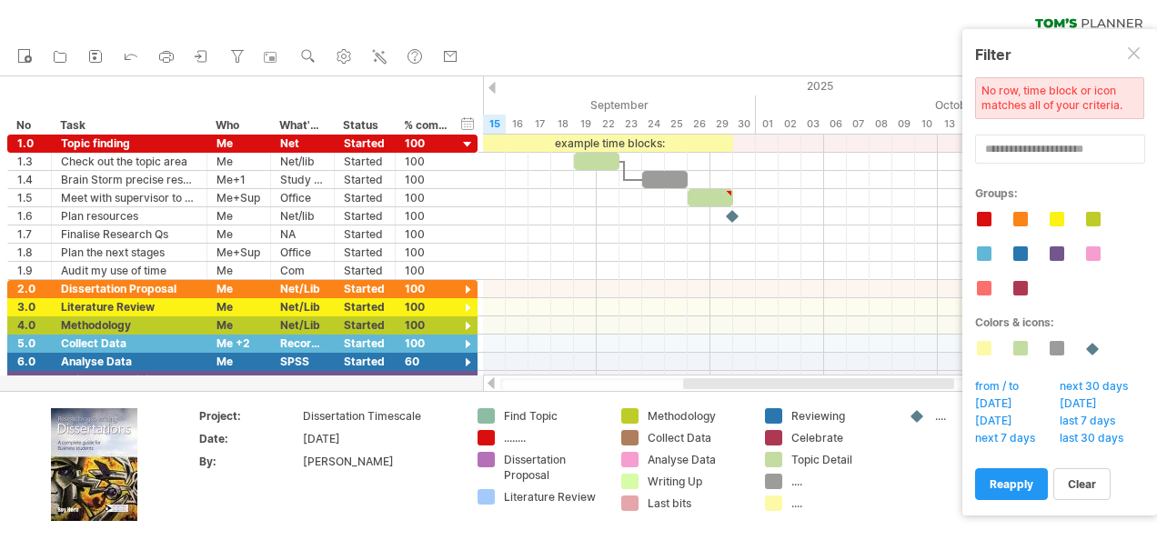
click at [505, 436] on div "........" at bounding box center [553, 437] width 99 height 15
type input "**********"
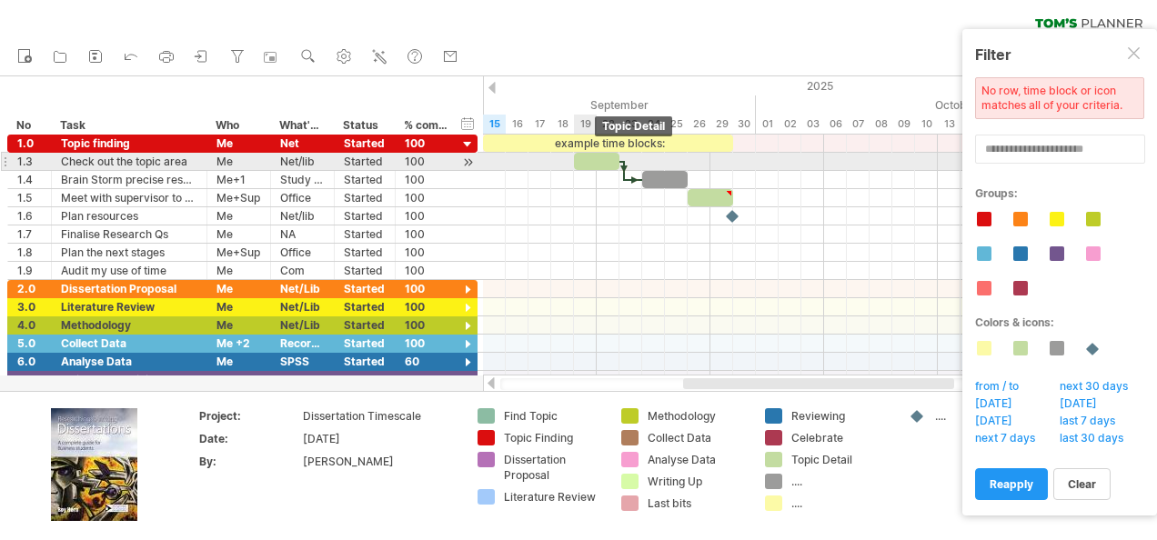
click at [588, 156] on div at bounding box center [596, 161] width 45 height 17
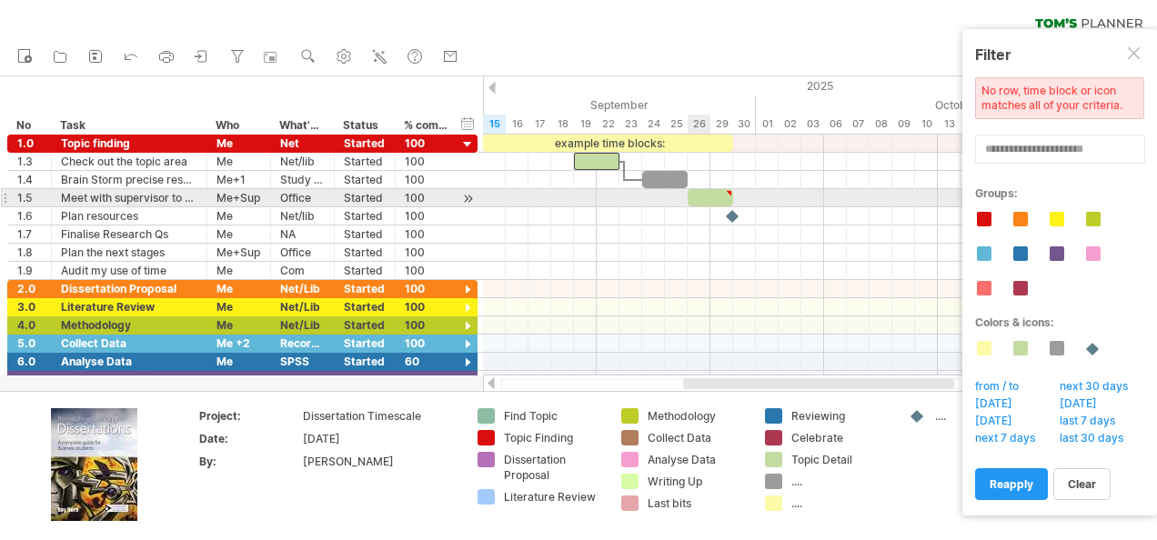
type textarea "**********"
click at [702, 201] on div at bounding box center [710, 197] width 45 height 17
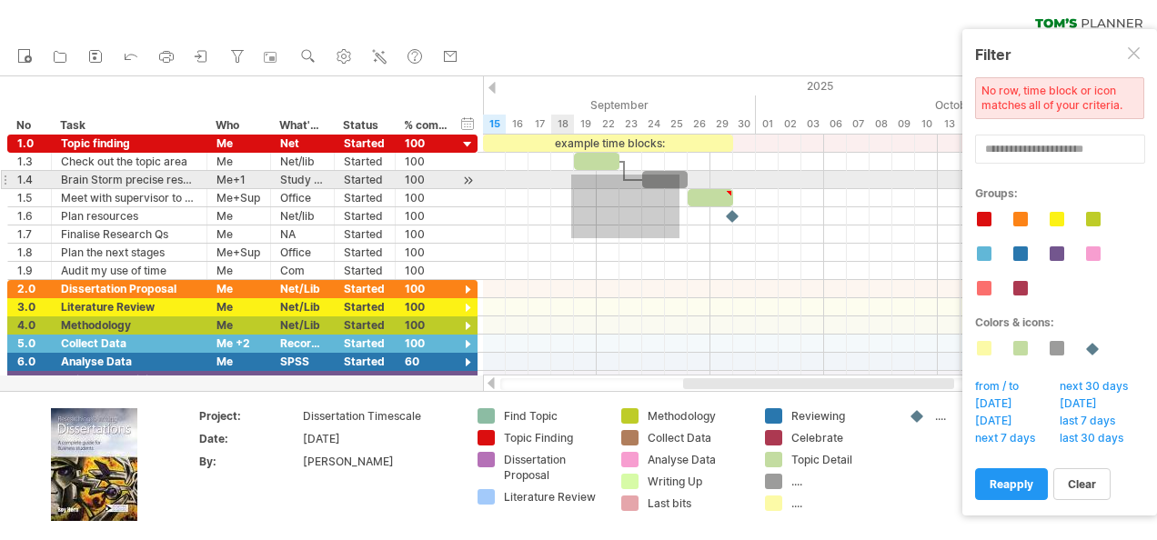
drag, startPoint x: 648, startPoint y: 222, endPoint x: 570, endPoint y: 157, distance: 101.5
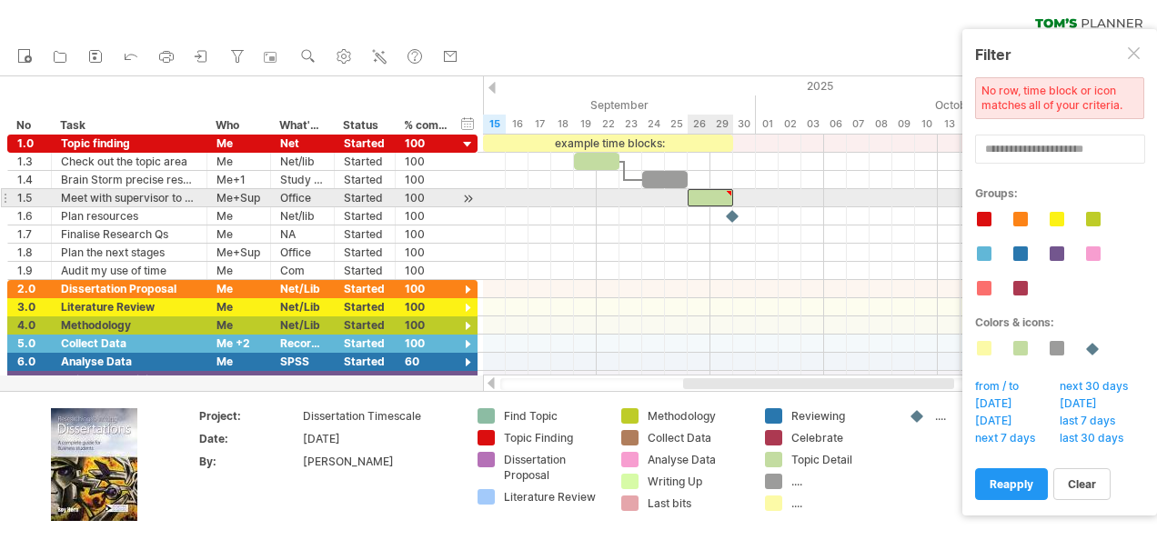
click at [706, 198] on div at bounding box center [710, 197] width 45 height 17
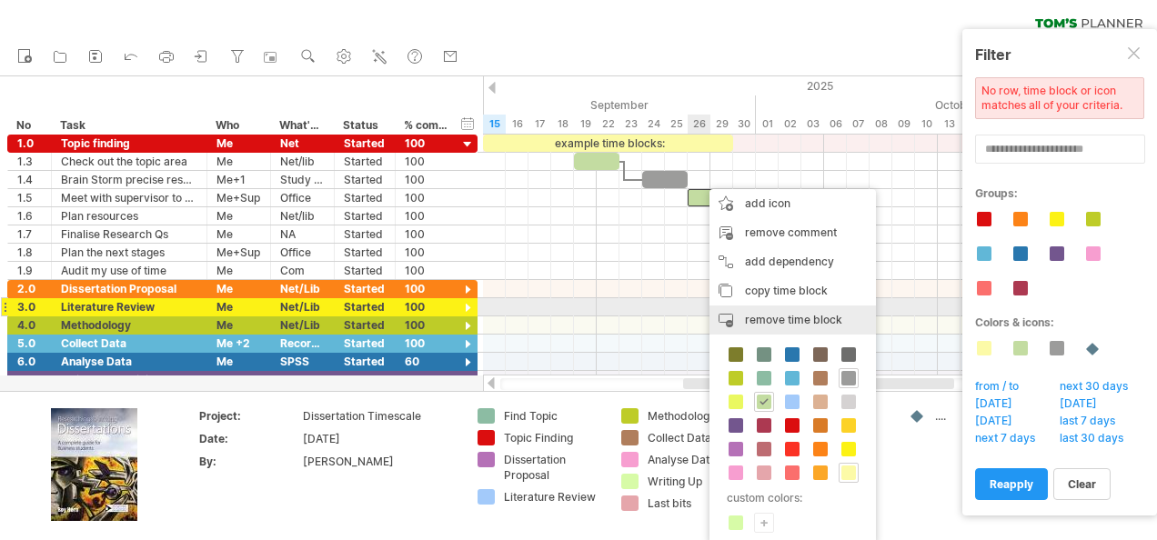
click at [786, 312] on div "remove time block remove selected items" at bounding box center [793, 320] width 167 height 29
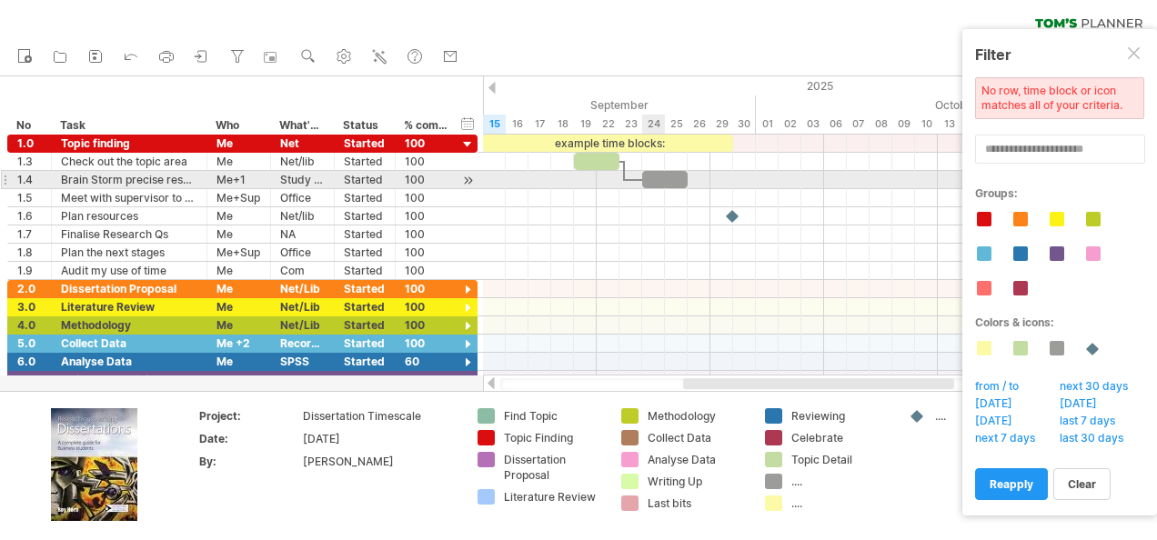
click at [653, 174] on div at bounding box center [664, 179] width 45 height 17
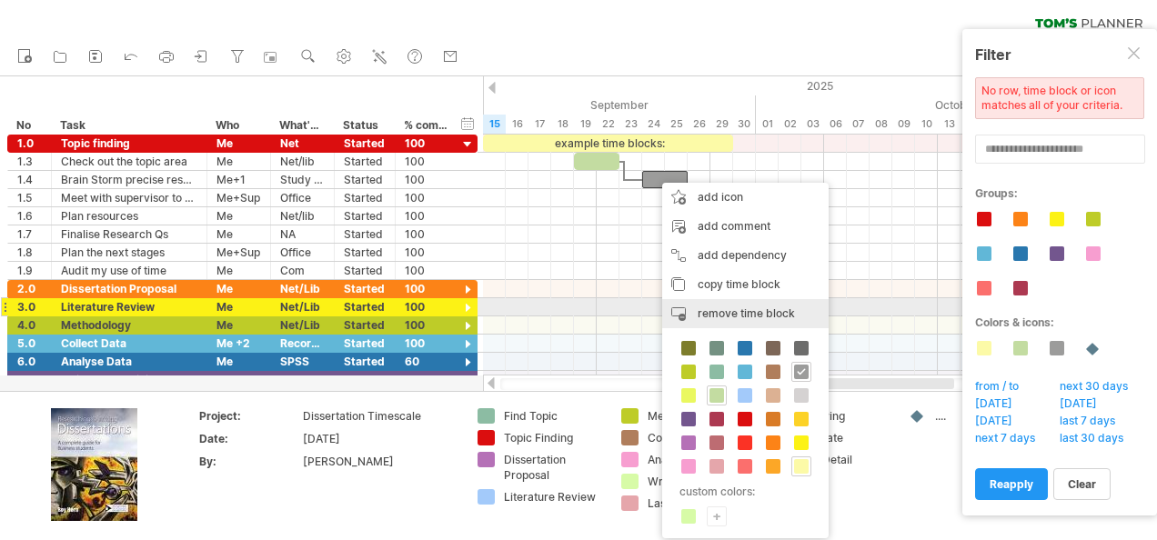
click at [752, 315] on span "remove time block" at bounding box center [746, 314] width 97 height 14
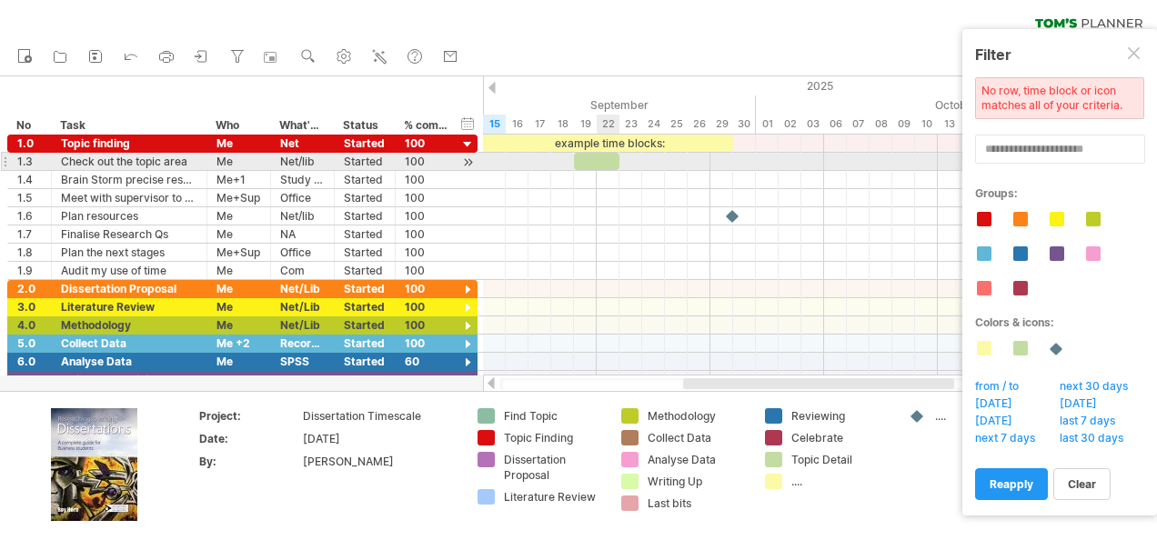
click at [599, 164] on div at bounding box center [596, 161] width 45 height 17
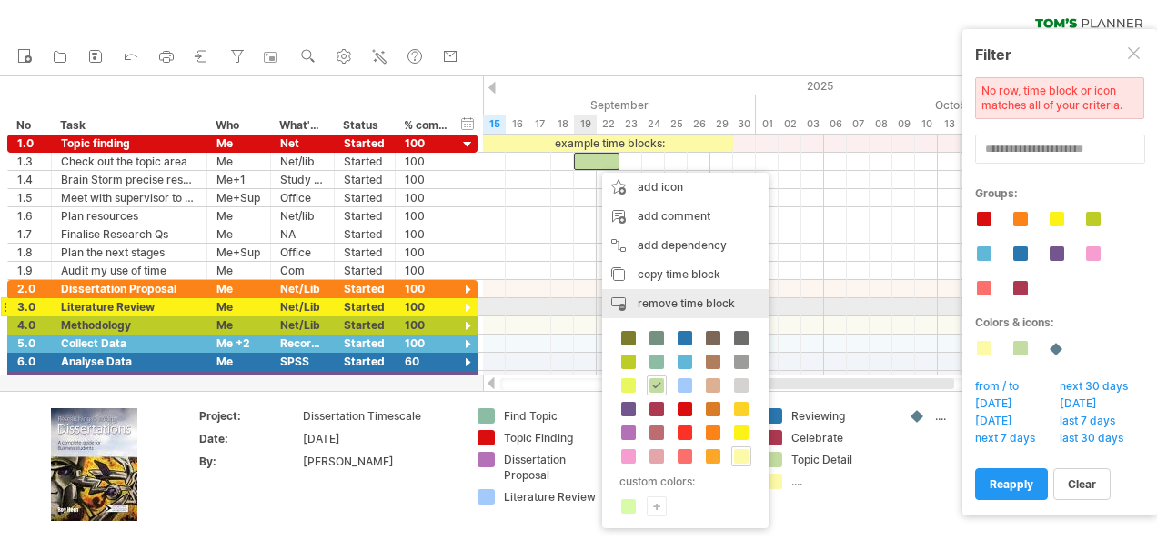
click at [664, 310] on div "remove time block remove selected items" at bounding box center [685, 303] width 167 height 29
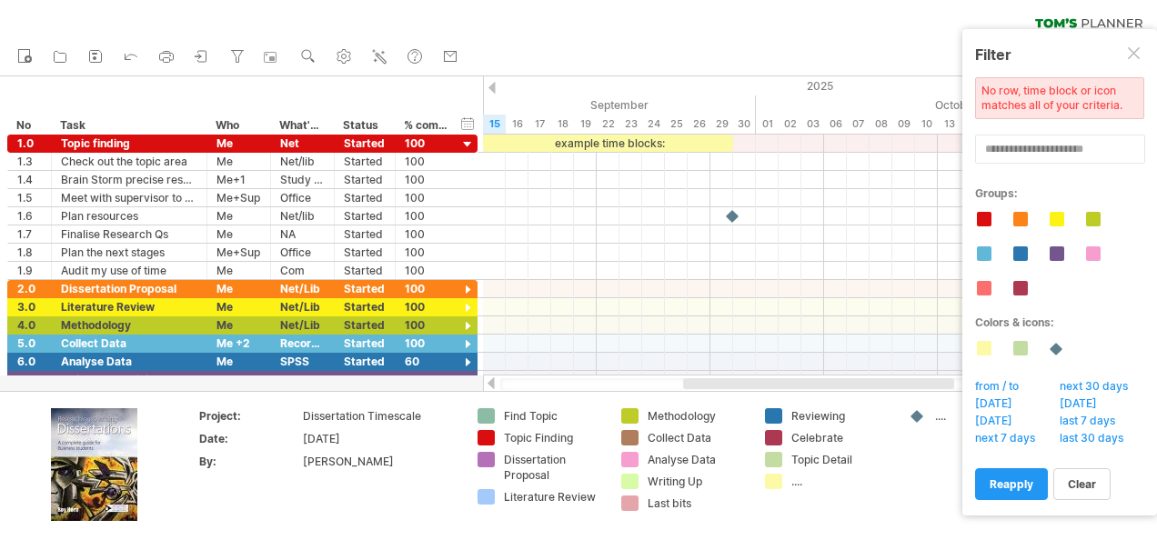
click at [485, 437] on div "Trying to reach [DOMAIN_NAME] Connected again... 0% clear filter new *" at bounding box center [578, 270] width 1157 height 540
click at [490, 435] on div "Trying to reach [DOMAIN_NAME] Connected again... 0% clear filter new *" at bounding box center [578, 270] width 1157 height 540
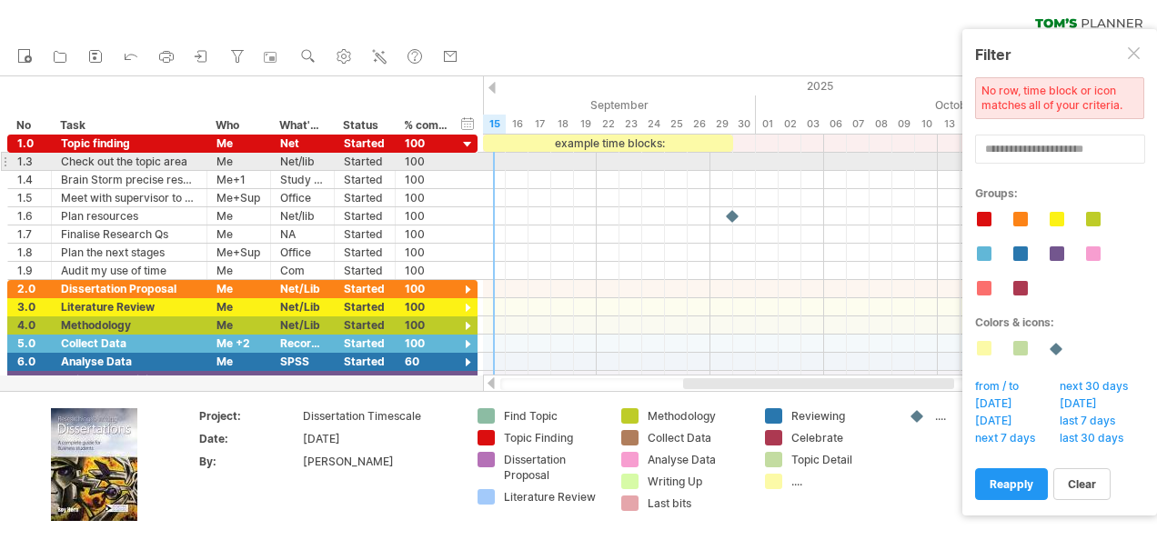
click at [491, 159] on div at bounding box center [811, 162] width 656 height 18
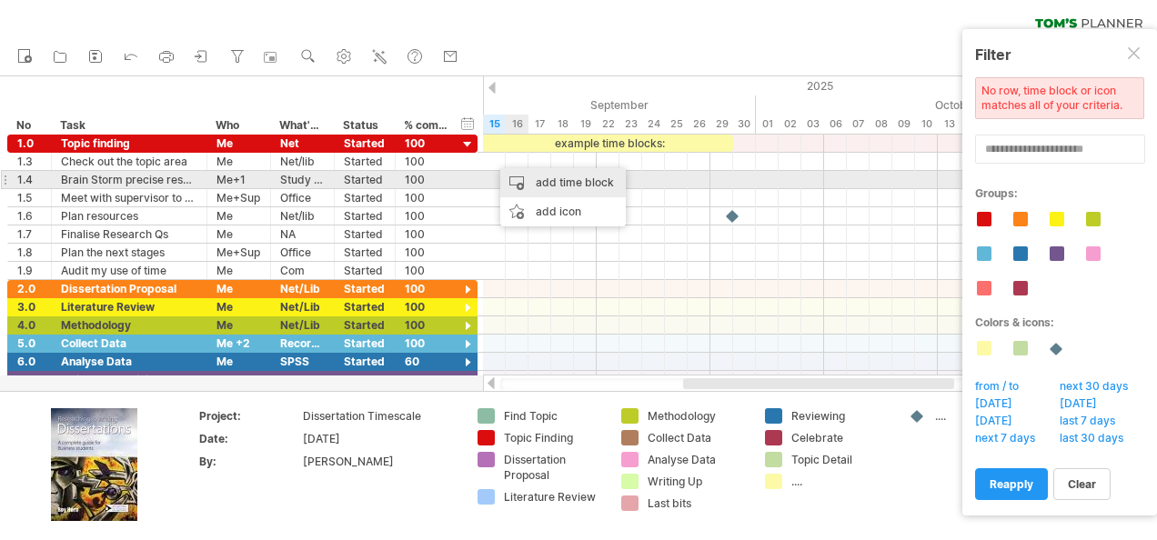
click at [533, 180] on div "add time block" at bounding box center [563, 182] width 126 height 29
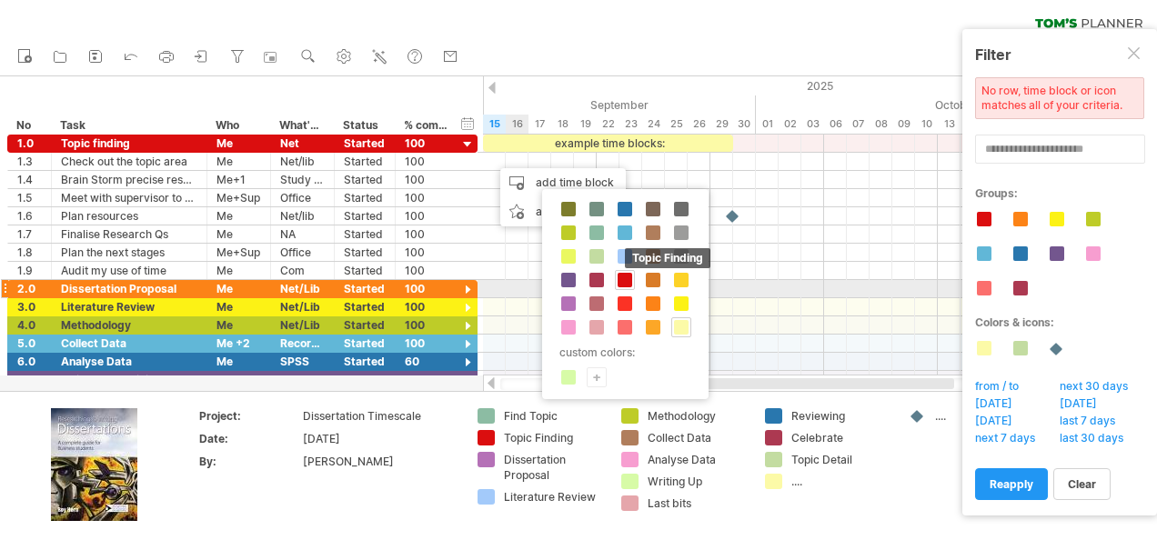
click at [627, 280] on span at bounding box center [625, 280] width 15 height 15
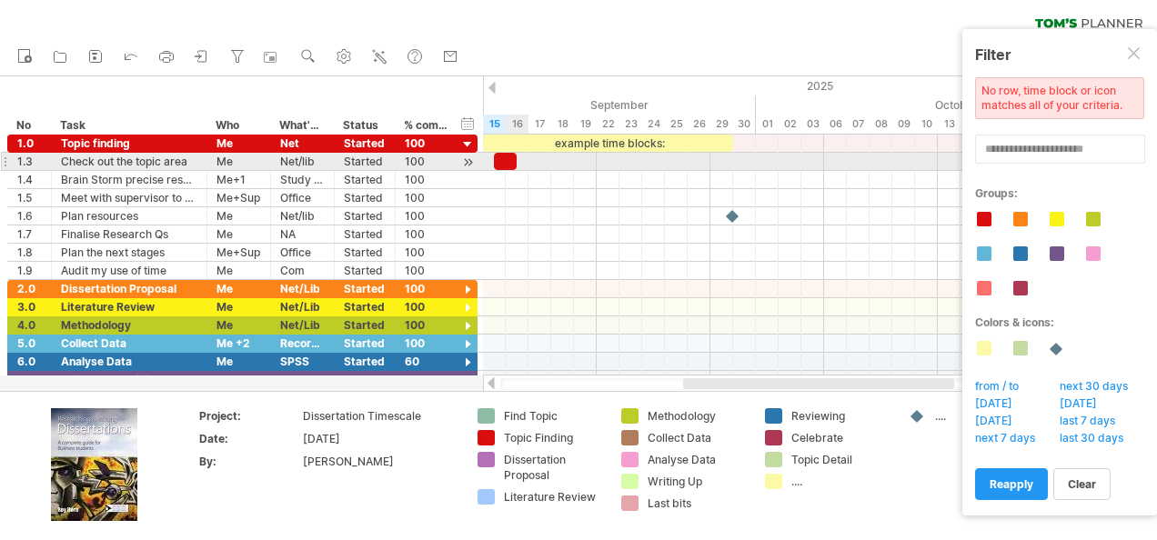
click at [510, 160] on div at bounding box center [505, 161] width 23 height 17
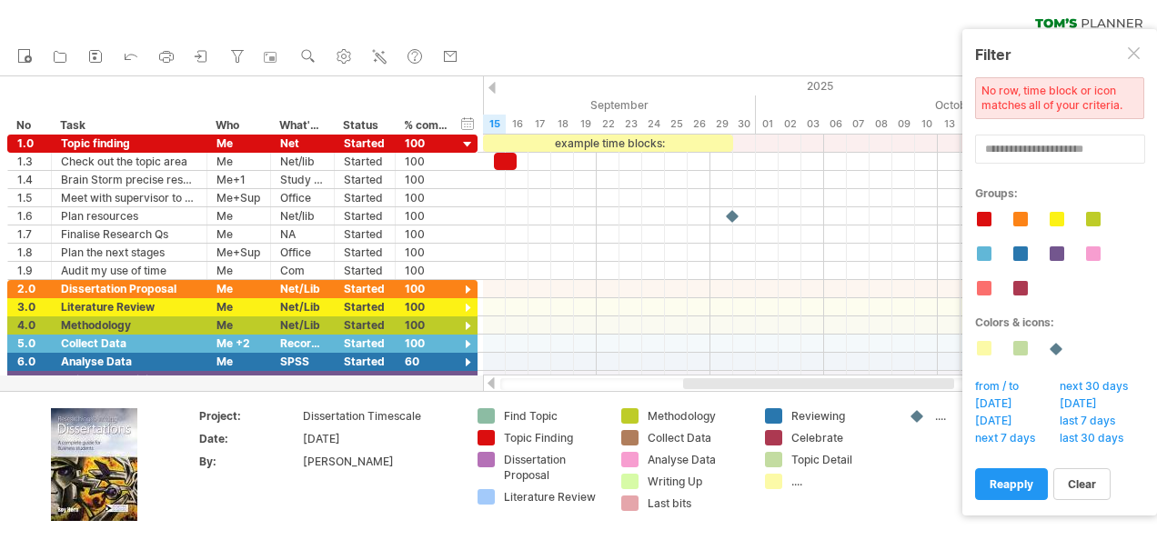
click at [988, 415] on span "[DATE]" at bounding box center [999, 423] width 53 height 18
click at [1012, 386] on span "from / to" at bounding box center [1002, 388] width 59 height 18
type input "********"
click at [1009, 531] on label "to:" at bounding box center [996, 531] width 41 height 21
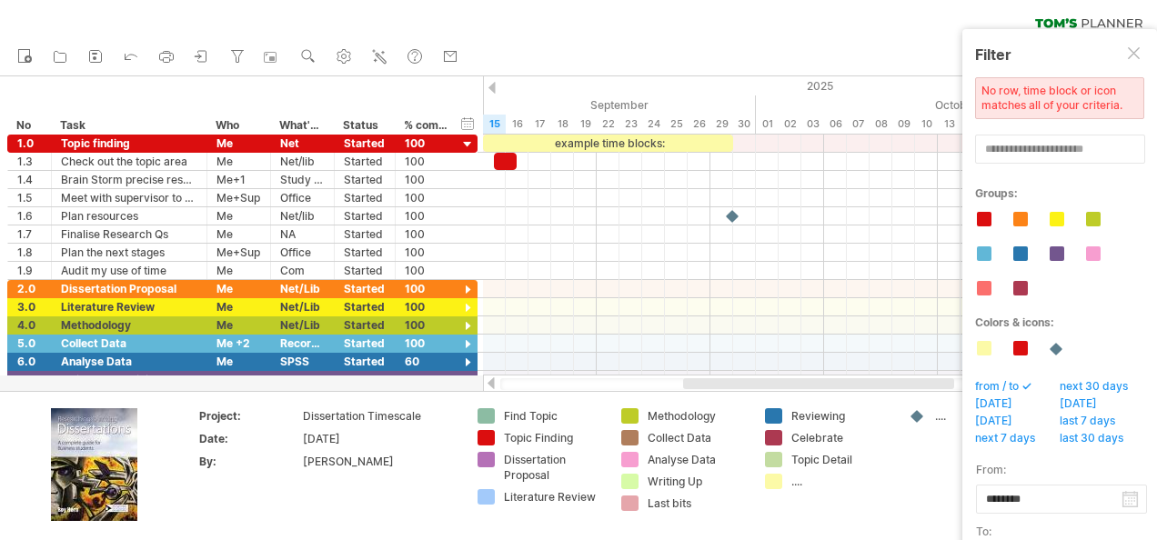
click at [991, 531] on label "to:" at bounding box center [996, 531] width 41 height 21
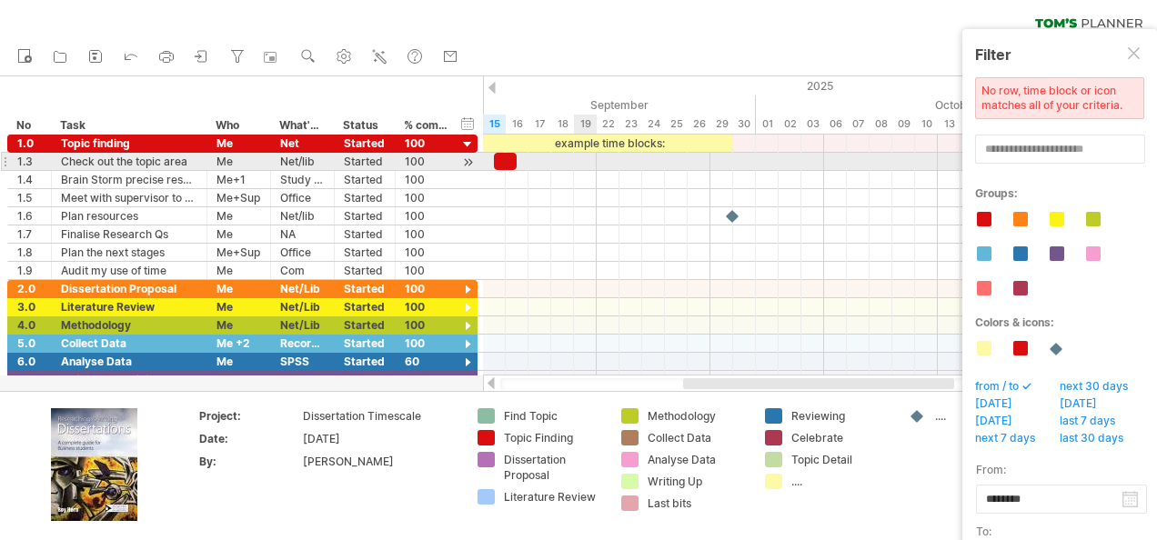
click at [593, 164] on div at bounding box center [811, 162] width 656 height 18
click at [514, 163] on span at bounding box center [516, 161] width 7 height 17
drag, startPoint x: 514, startPoint y: 163, endPoint x: 591, endPoint y: 159, distance: 77.4
click at [591, 159] on div at bounding box center [545, 161] width 103 height 17
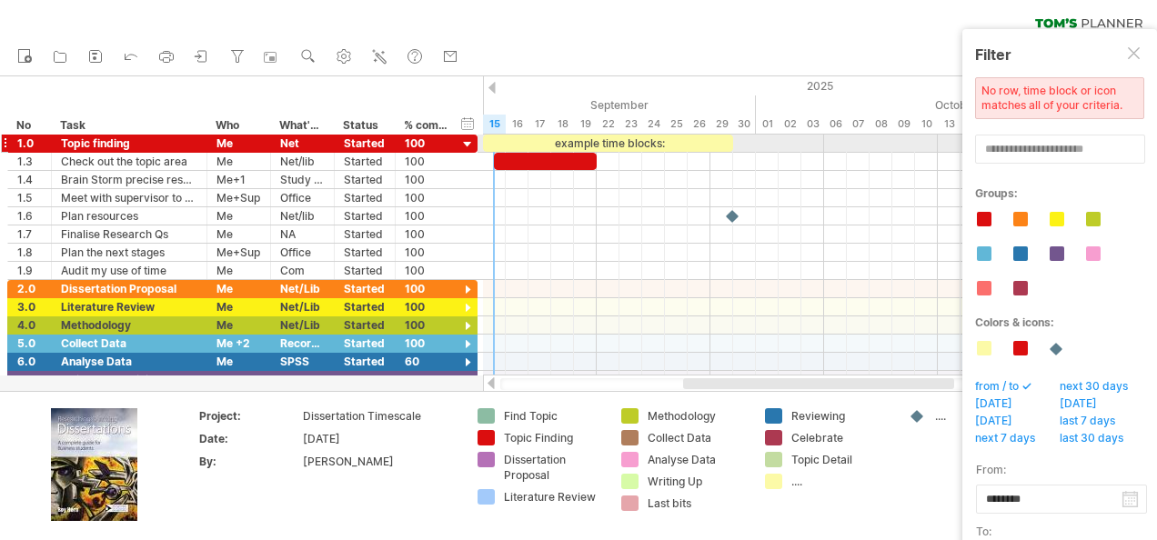
click at [465, 146] on div at bounding box center [467, 144] width 17 height 17
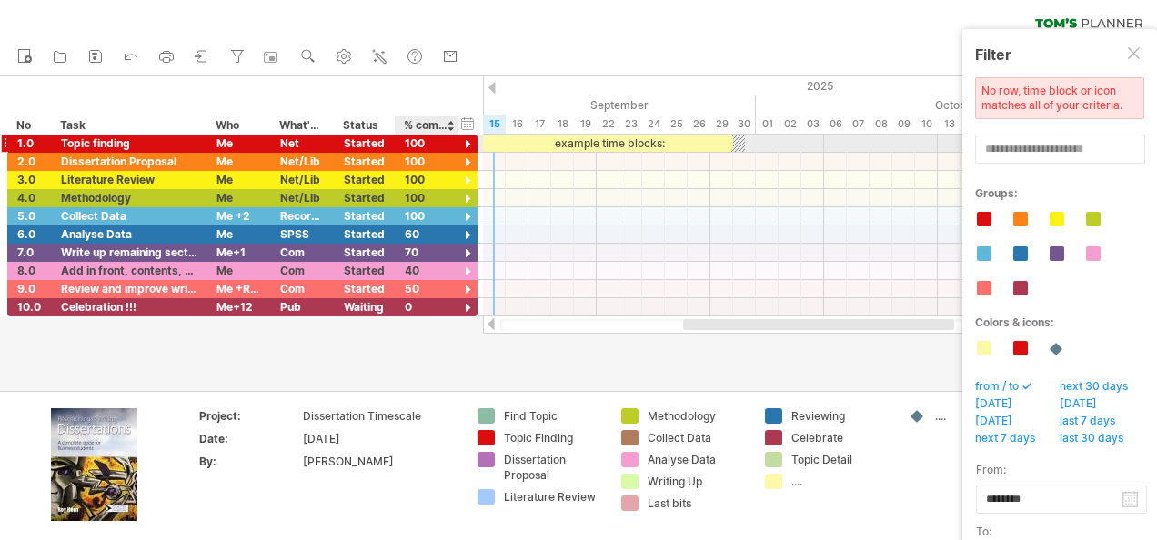
click at [464, 140] on div at bounding box center [467, 144] width 17 height 17
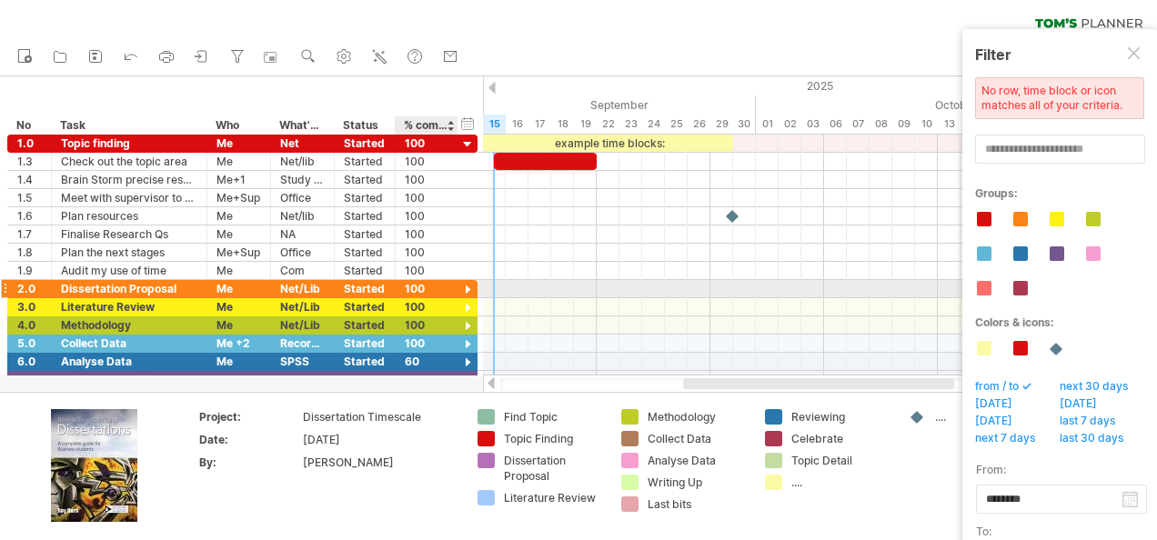
click at [459, 288] on div at bounding box center [467, 290] width 17 height 17
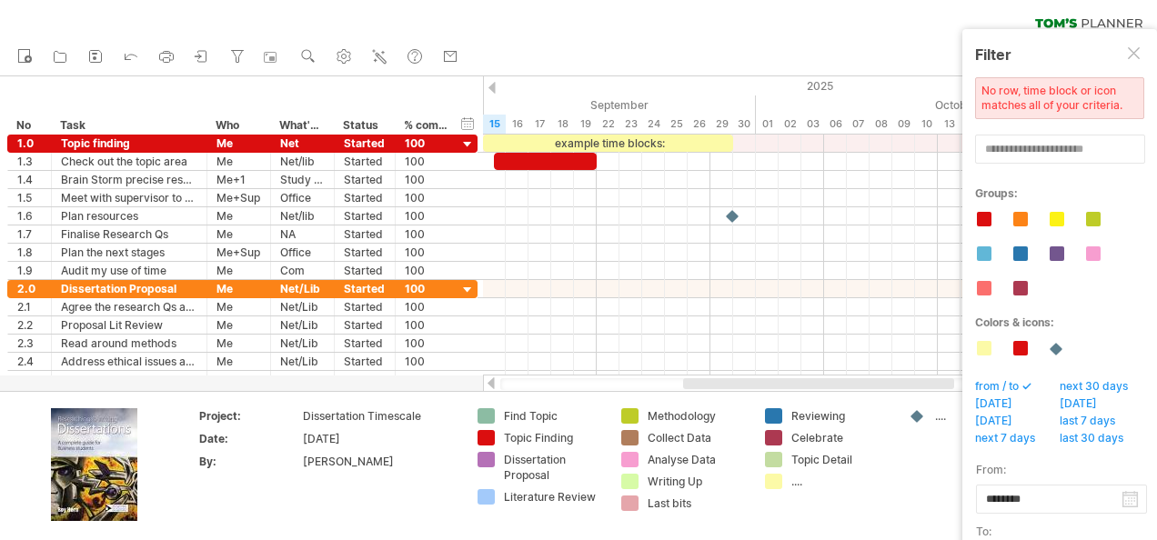
click at [488, 459] on div "Trying to reach [DOMAIN_NAME] Connected again... 0% clear filter new *" at bounding box center [578, 270] width 1157 height 540
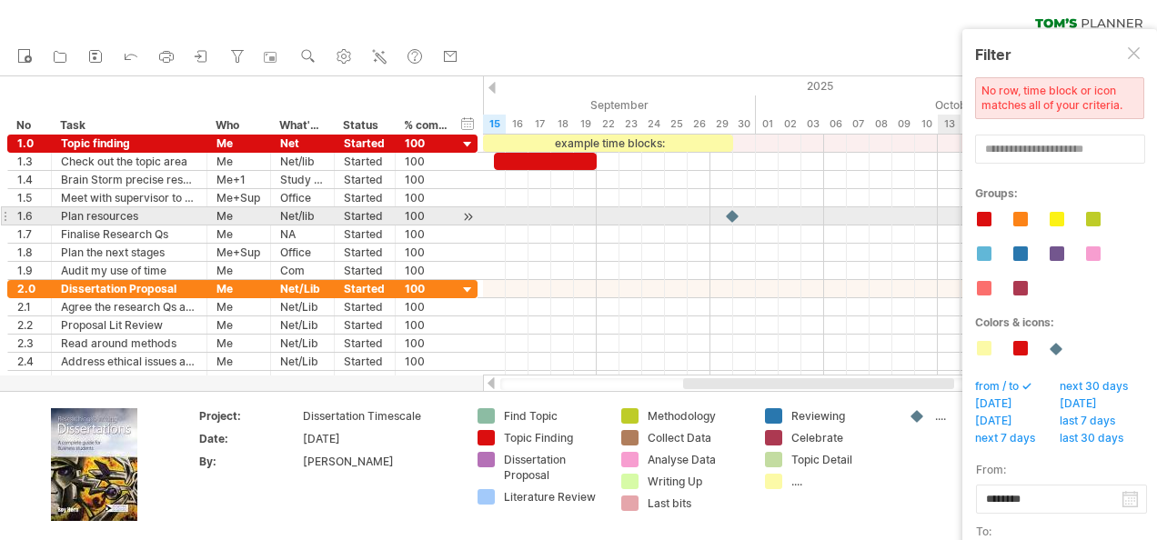
click at [1020, 217] on div at bounding box center [1021, 219] width 15 height 15
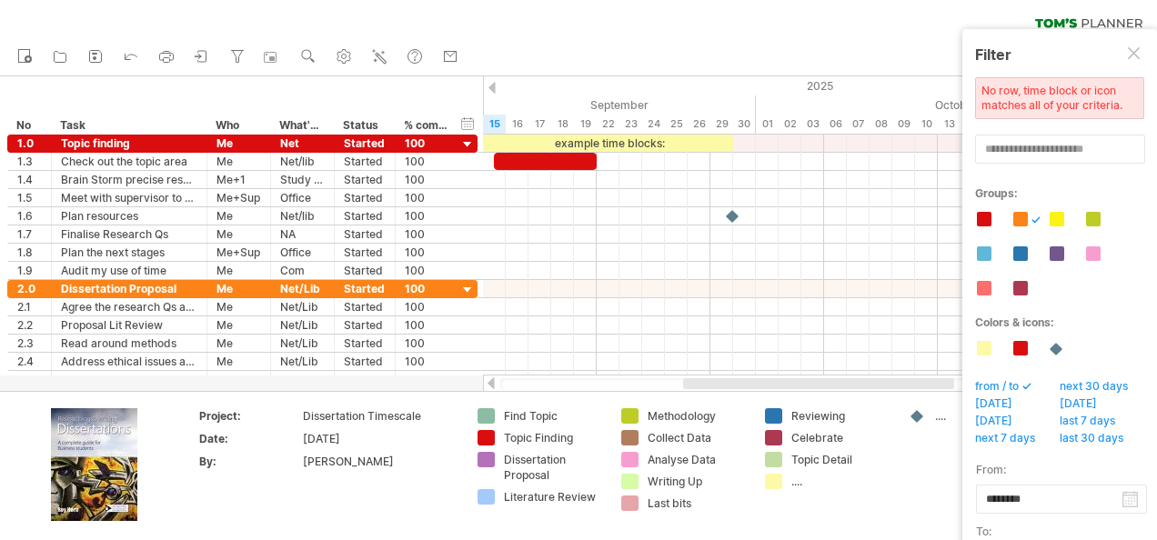
click at [497, 459] on div "Dissertation Proposal" at bounding box center [541, 467] width 126 height 31
click at [496, 460] on div "Dissertation Proposal" at bounding box center [541, 467] width 126 height 31
click at [486, 459] on div "Trying to reach [DOMAIN_NAME] Connected again... 0% clear filter new *" at bounding box center [578, 270] width 1157 height 540
click at [486, 459] on div at bounding box center [487, 460] width 18 height 17
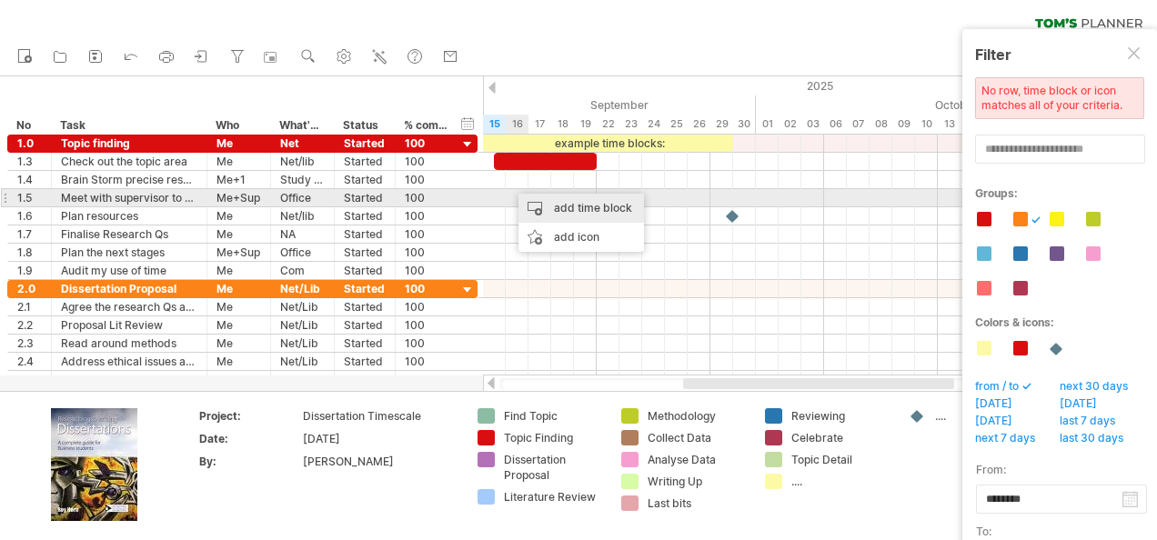
click at [547, 207] on div "add time block" at bounding box center [582, 208] width 126 height 29
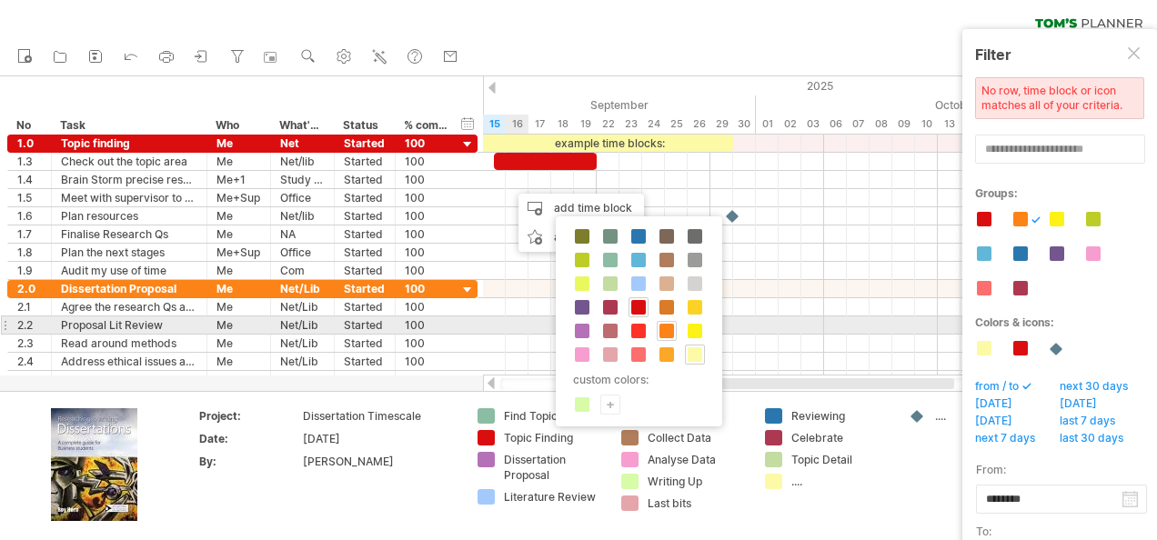
click at [663, 326] on span at bounding box center [667, 331] width 15 height 15
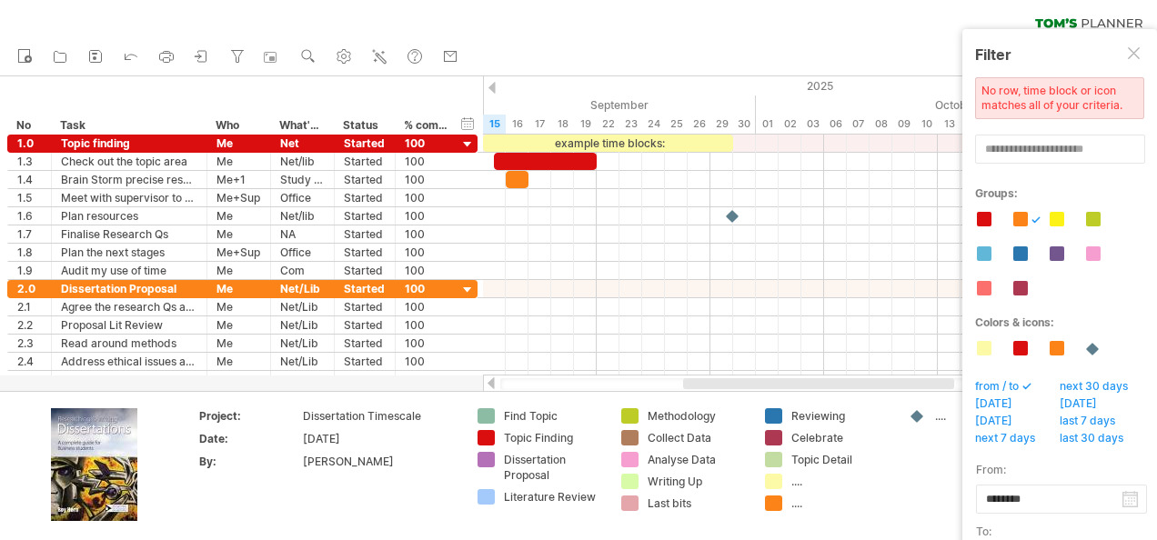
click at [526, 471] on div "Dissertation Proposal" at bounding box center [553, 467] width 99 height 31
click at [491, 460] on div "Trying to reach [DOMAIN_NAME] Connected again... 0% clear filter new *" at bounding box center [578, 270] width 1157 height 540
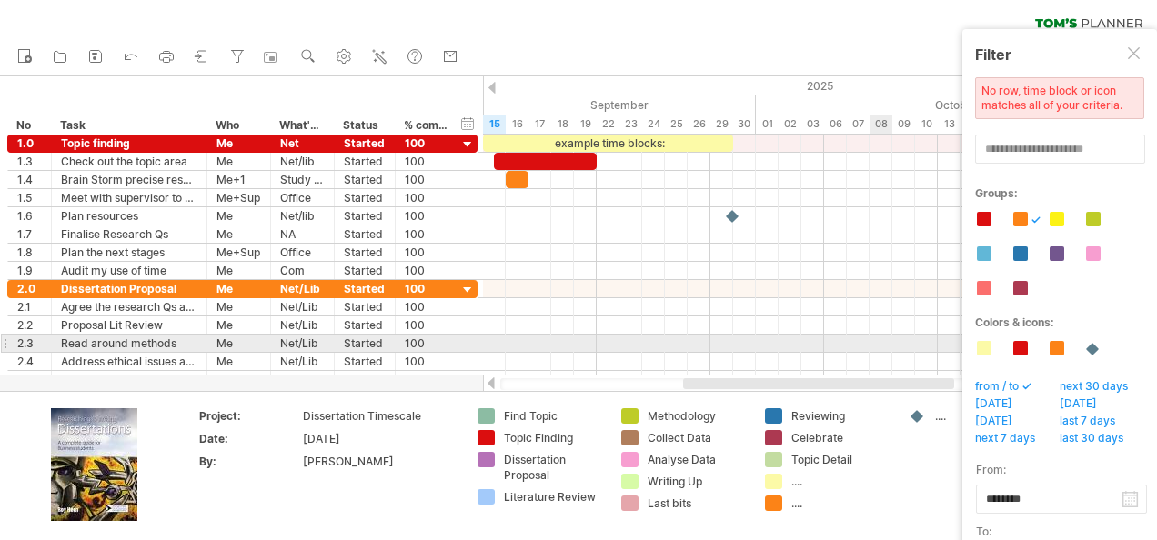
click at [1061, 342] on div at bounding box center [1057, 348] width 15 height 15
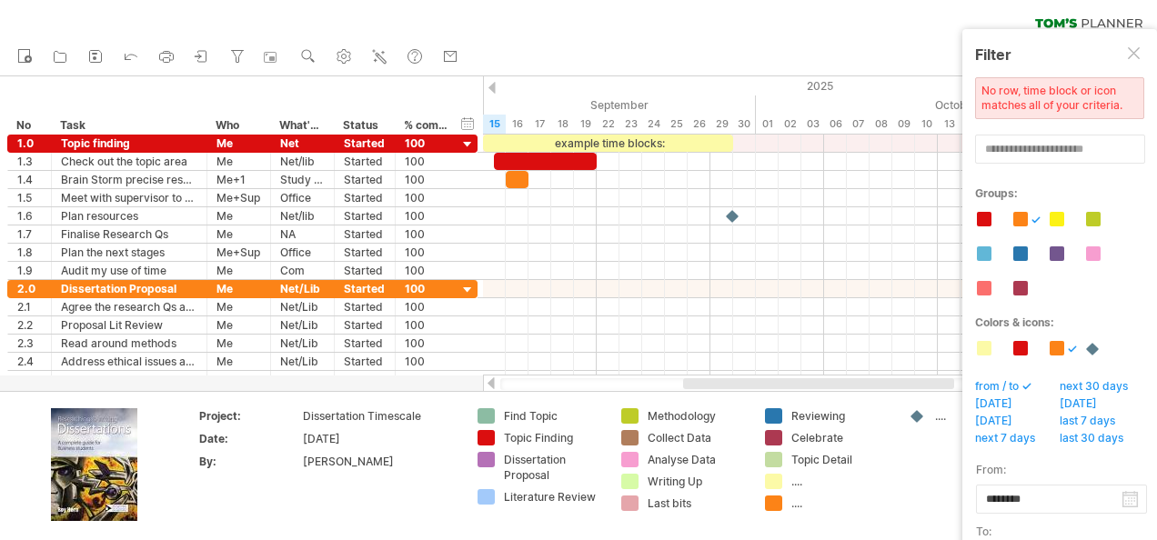
click at [486, 460] on div "Trying to reach [DOMAIN_NAME] Connected again... 0% clear filter new *" at bounding box center [578, 270] width 1157 height 540
click at [548, 431] on div "add color" at bounding box center [556, 438] width 122 height 29
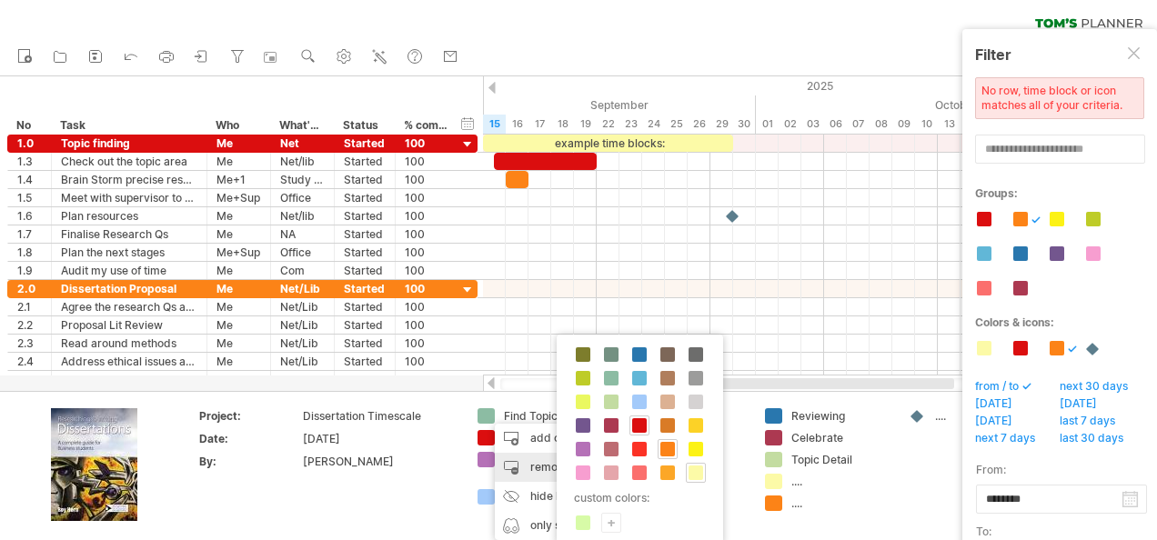
click at [515, 459] on div "remove color" at bounding box center [556, 467] width 122 height 29
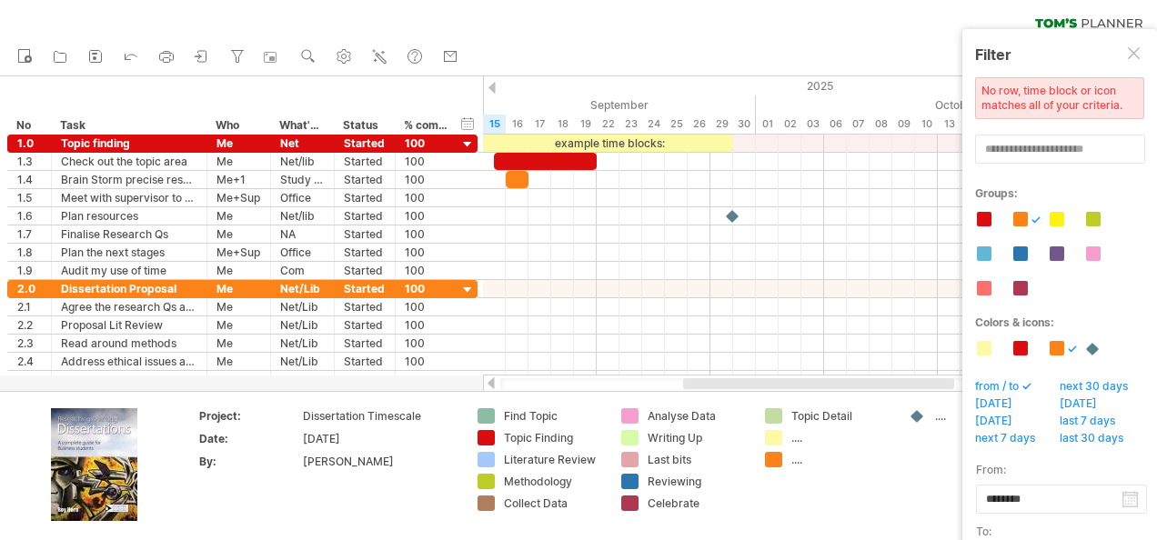
click at [806, 462] on div "...." at bounding box center [841, 459] width 99 height 15
type input "**********"
click at [797, 464] on input "**********" at bounding box center [837, 459] width 90 height 15
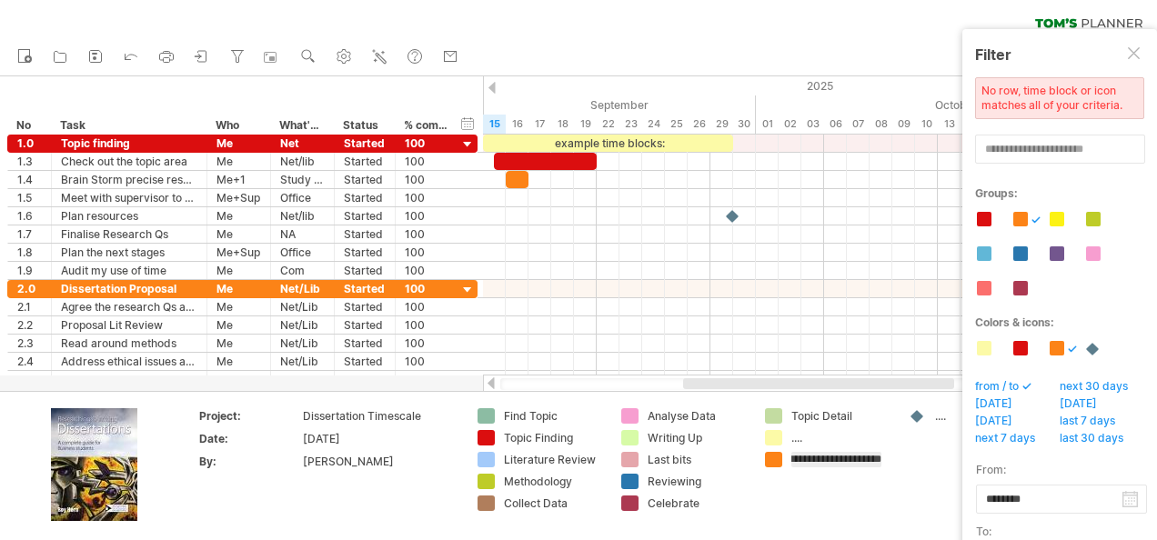
click at [817, 480] on td "**********" at bounding box center [828, 467] width 144 height 116
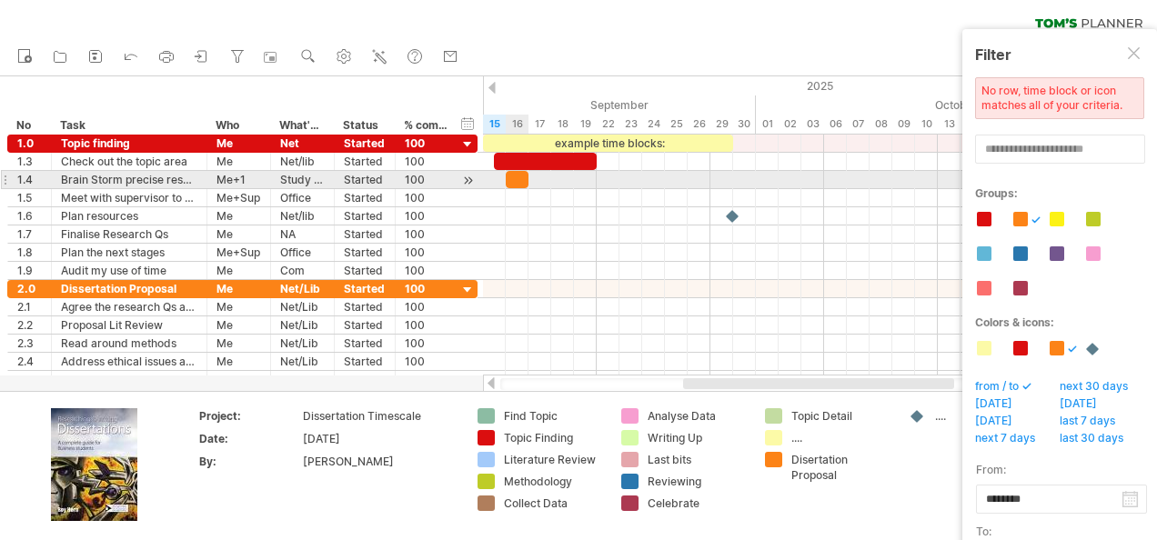
click at [513, 184] on div at bounding box center [517, 179] width 23 height 17
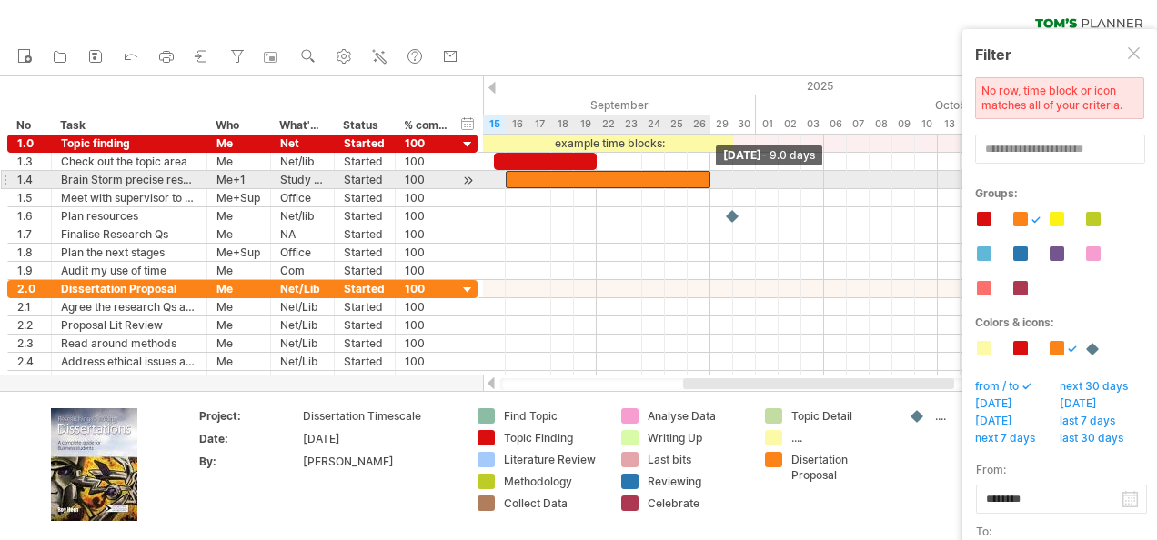
drag, startPoint x: 530, startPoint y: 178, endPoint x: 708, endPoint y: 178, distance: 177.4
click at [708, 178] on span at bounding box center [710, 179] width 7 height 17
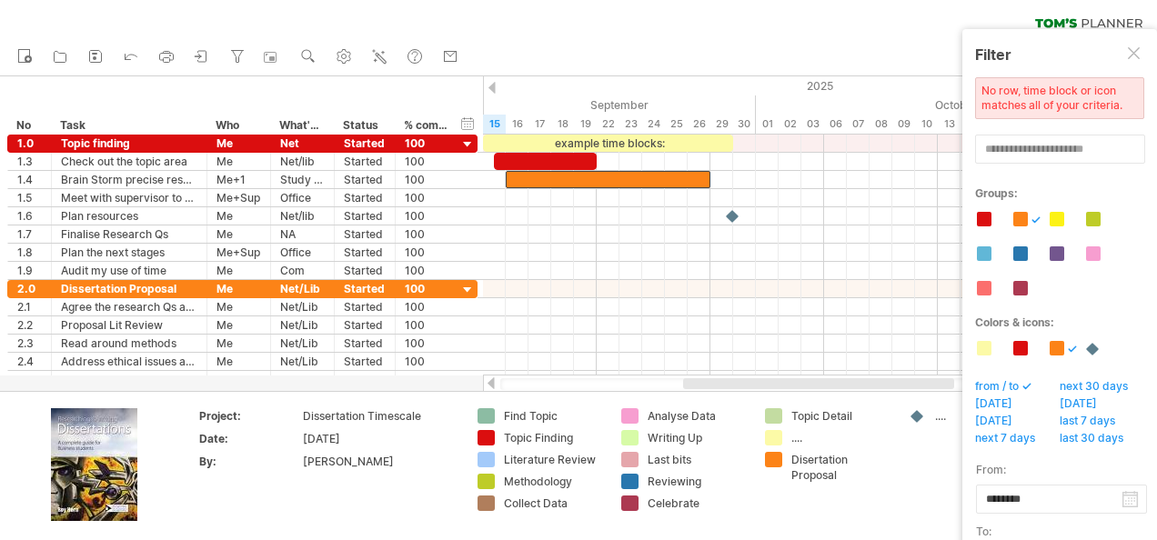
click at [1132, 58] on div at bounding box center [1135, 54] width 15 height 15
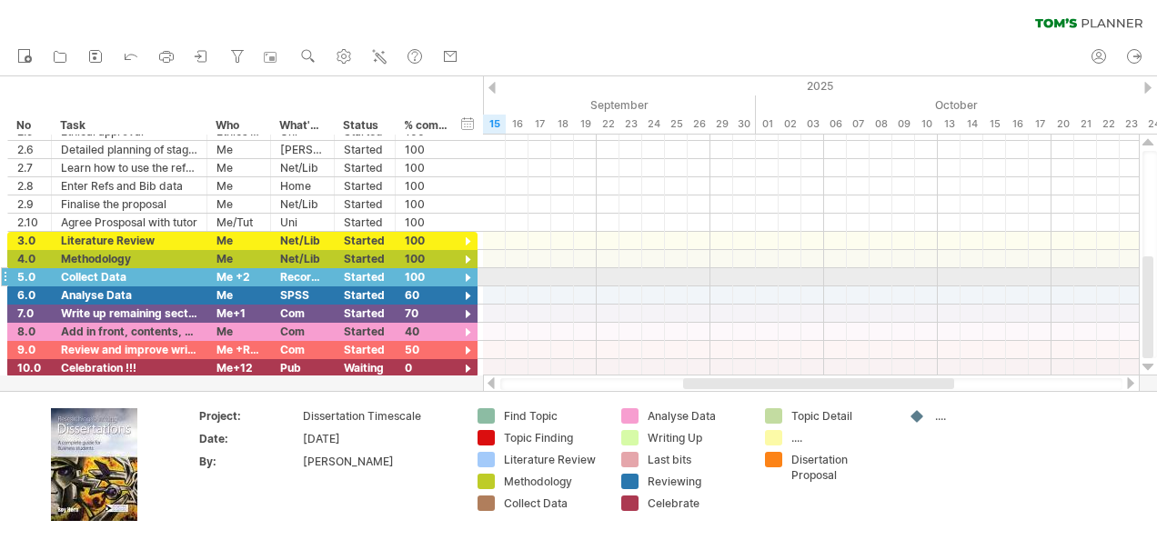
drag, startPoint x: 1152, startPoint y: 166, endPoint x: 1156, endPoint y: 278, distance: 112.9
click at [1156, 278] on div at bounding box center [1150, 254] width 15 height 207
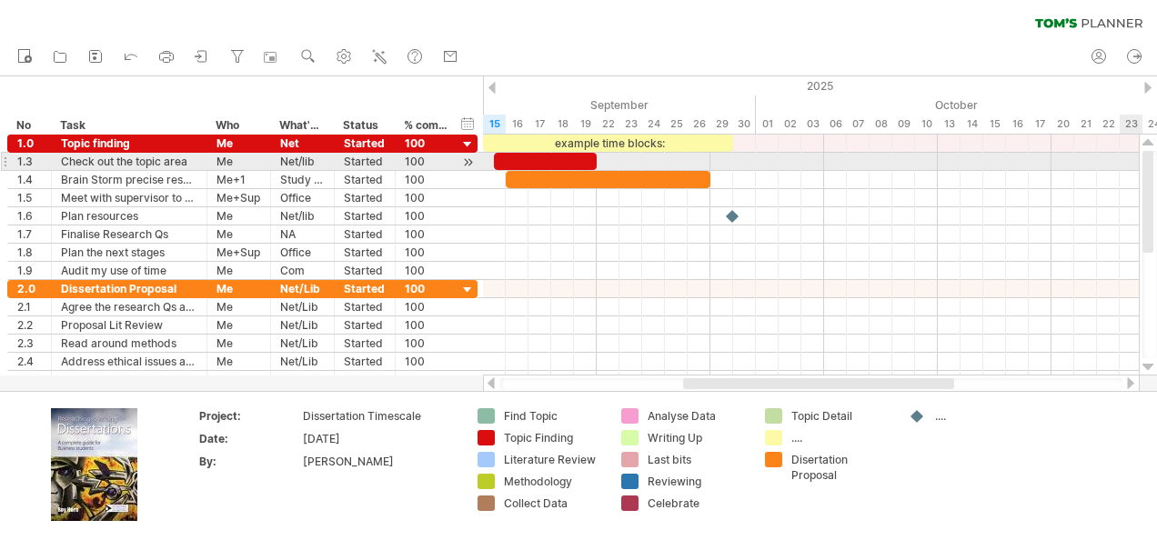
drag, startPoint x: 1151, startPoint y: 299, endPoint x: 1132, endPoint y: 160, distance: 140.5
click at [1132, 160] on div "Trying to reach [DOMAIN_NAME] Connected again... 0% clear filter new *" at bounding box center [578, 270] width 1157 height 540
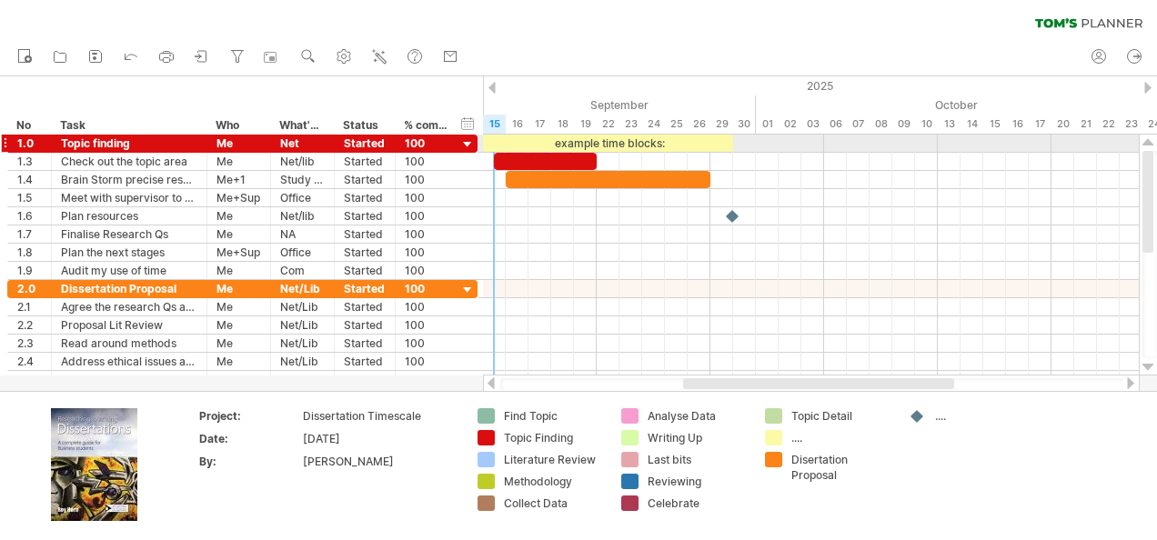
click at [464, 144] on div at bounding box center [467, 144] width 17 height 17
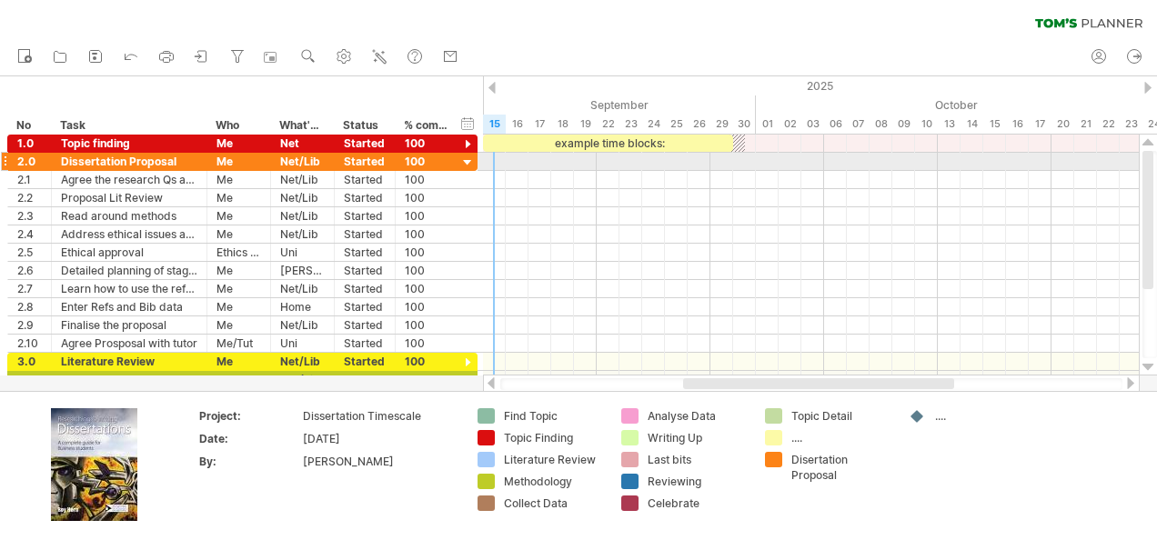
click at [469, 160] on div at bounding box center [467, 163] width 17 height 17
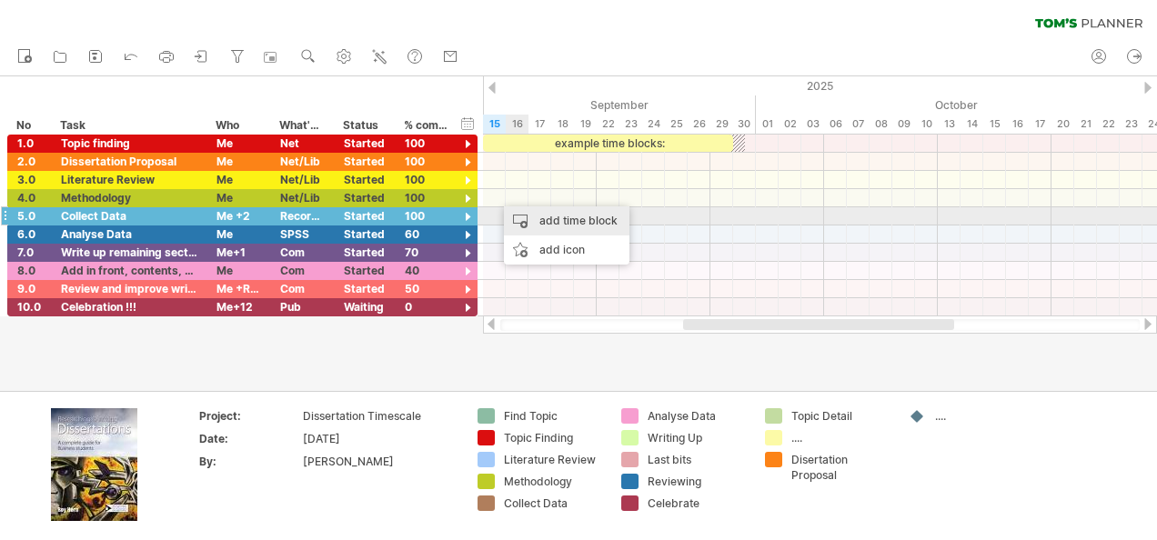
click at [535, 222] on div "add time block" at bounding box center [567, 221] width 126 height 29
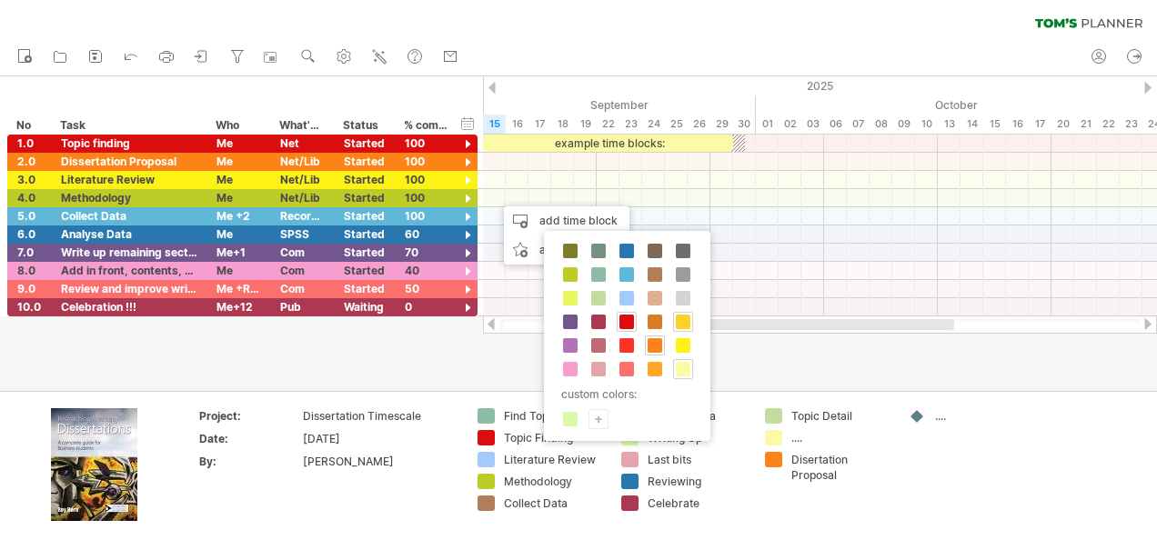
click at [685, 323] on span at bounding box center [683, 322] width 15 height 15
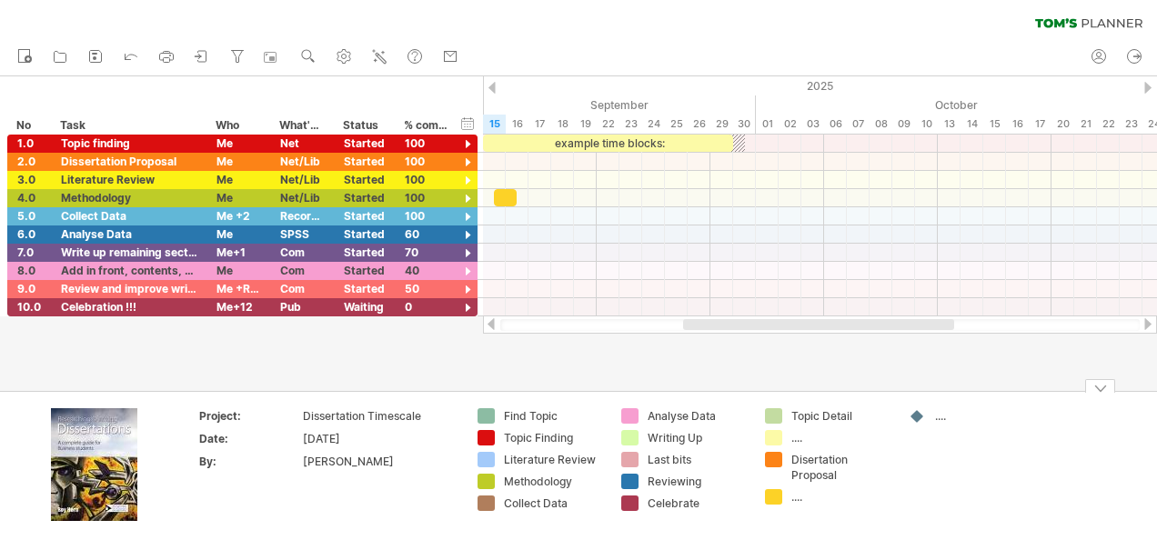
click at [803, 498] on div "...." at bounding box center [841, 497] width 99 height 15
type input "**********"
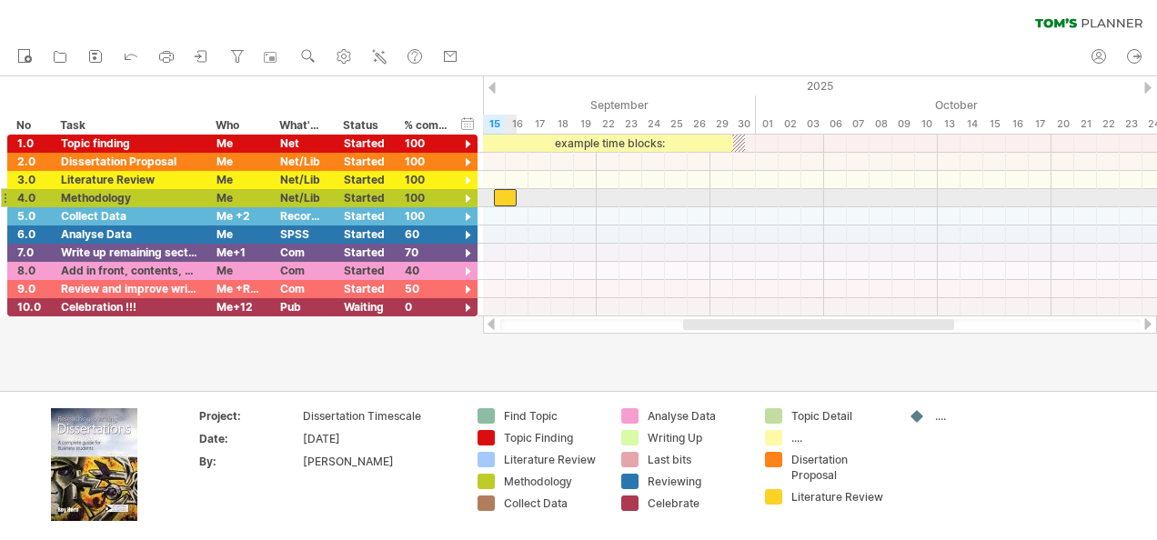
click at [510, 202] on div at bounding box center [505, 197] width 23 height 17
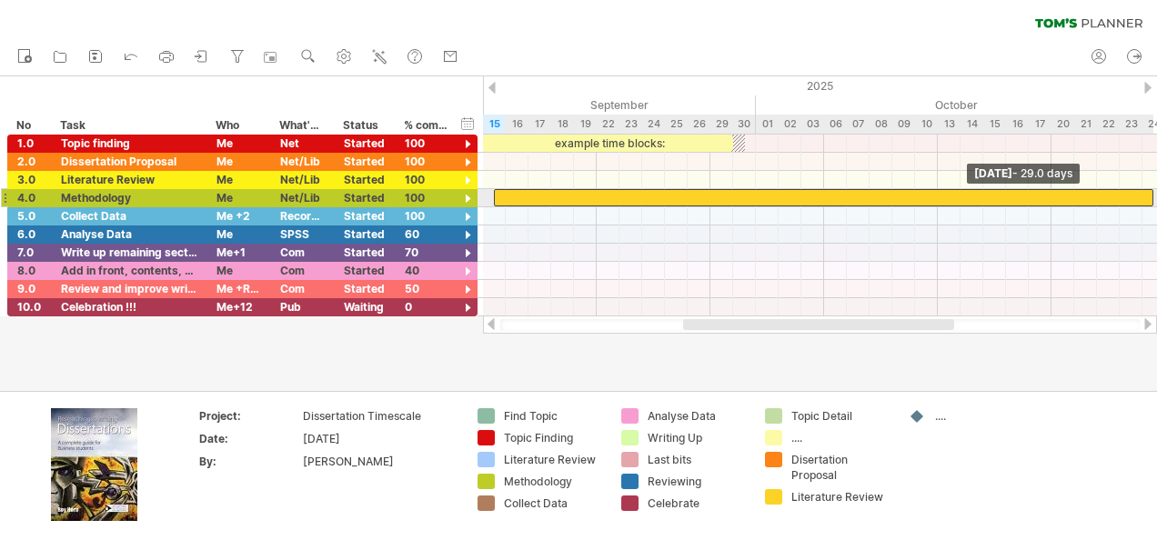
drag, startPoint x: 517, startPoint y: 200, endPoint x: 1160, endPoint y: 193, distance: 643.3
click at [1156, 193] on html "progress(100%) Trying to reach [DOMAIN_NAME] Connected again... 0% clear filter…" at bounding box center [578, 272] width 1157 height 544
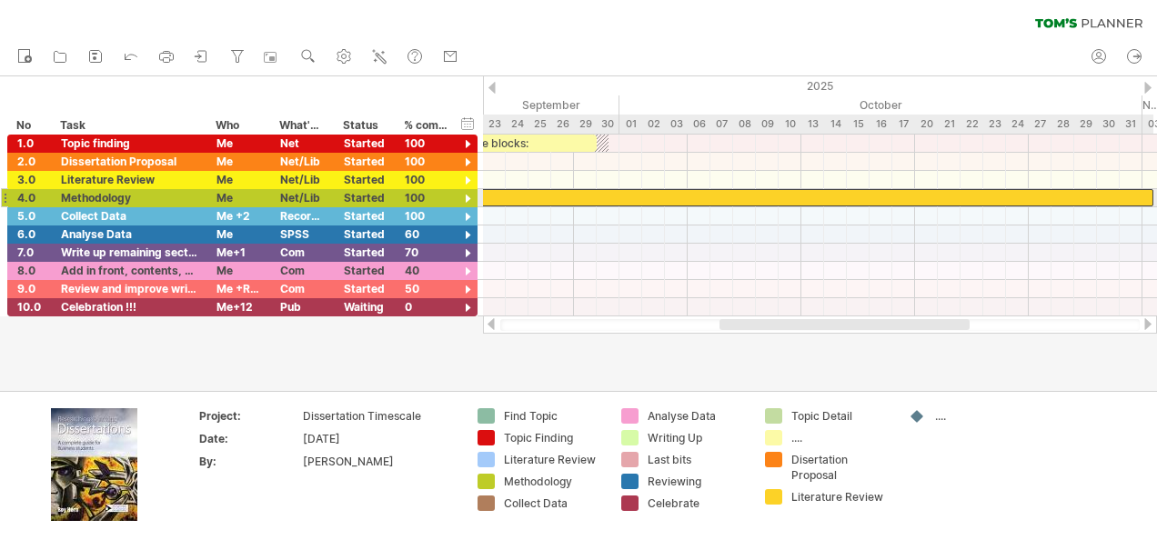
drag, startPoint x: 1149, startPoint y: 195, endPoint x: 1160, endPoint y: 197, distance: 11.1
click at [1156, 197] on html "progress(100%) Trying to reach [DOMAIN_NAME] Connected again... 0% clear filter…" at bounding box center [578, 272] width 1157 height 544
click at [1035, 193] on div at bounding box center [642, 197] width 796 height 17
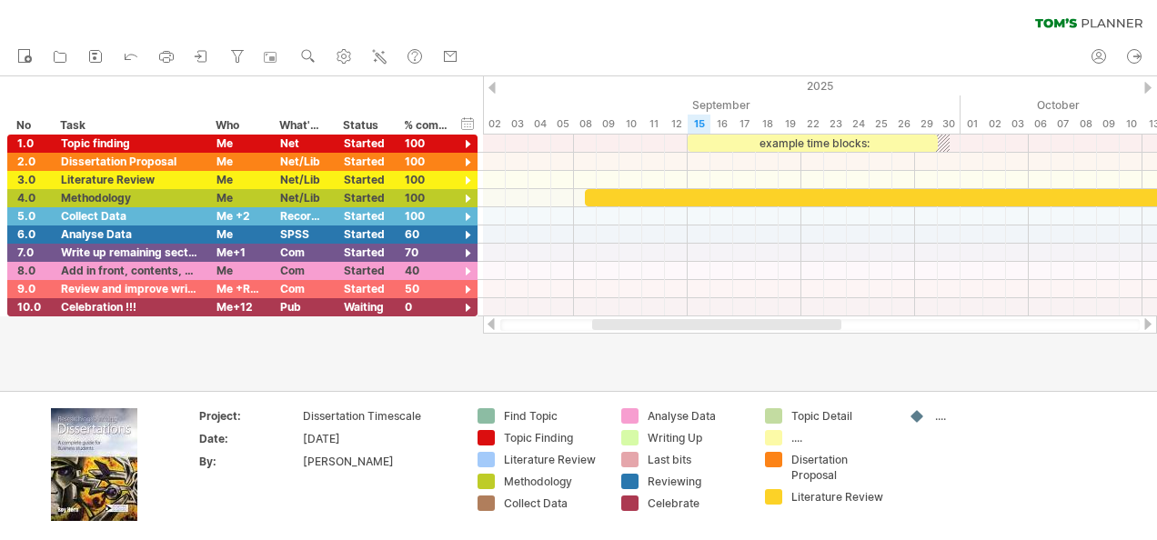
drag, startPoint x: 792, startPoint y: 326, endPoint x: 626, endPoint y: 340, distance: 166.2
click at [626, 340] on div "Trying to reach [DOMAIN_NAME] Connected again... 0% clear filter new *" at bounding box center [578, 270] width 1157 height 540
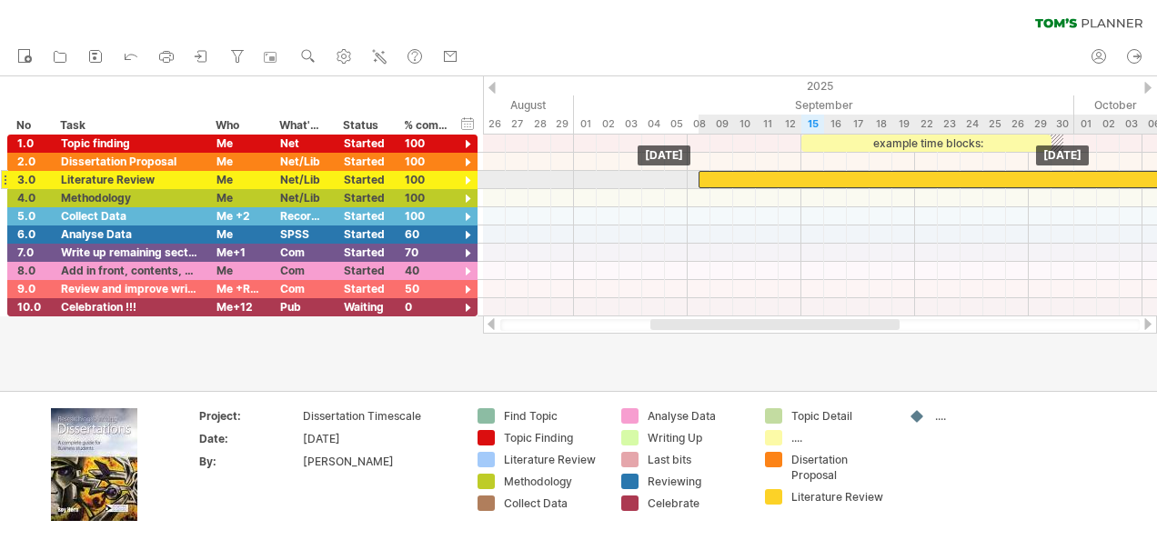
drag, startPoint x: 729, startPoint y: 189, endPoint x: 729, endPoint y: 175, distance: 14.6
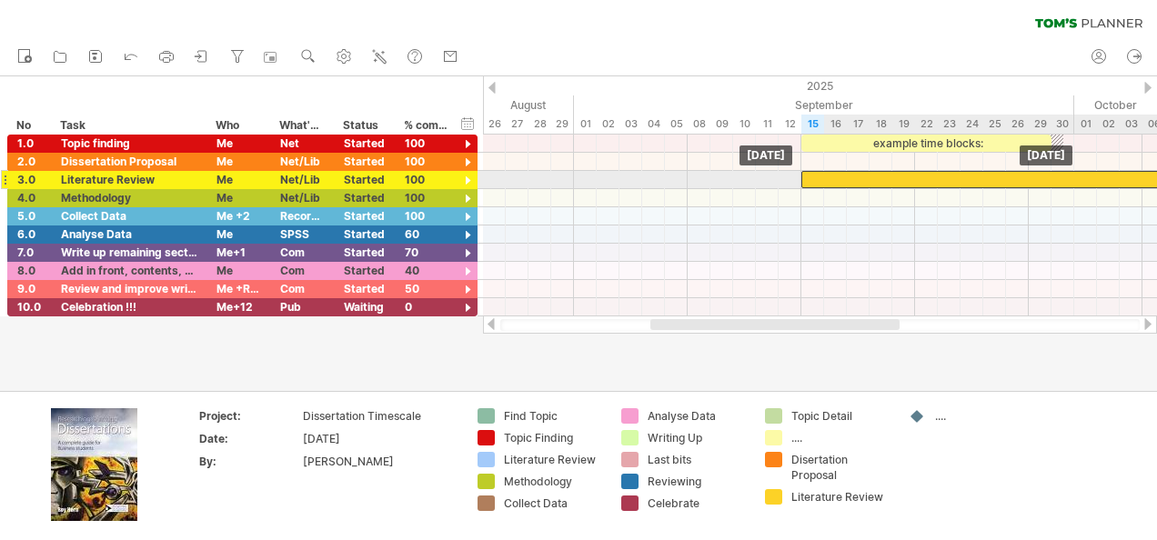
drag, startPoint x: 819, startPoint y: 176, endPoint x: 844, endPoint y: 177, distance: 25.5
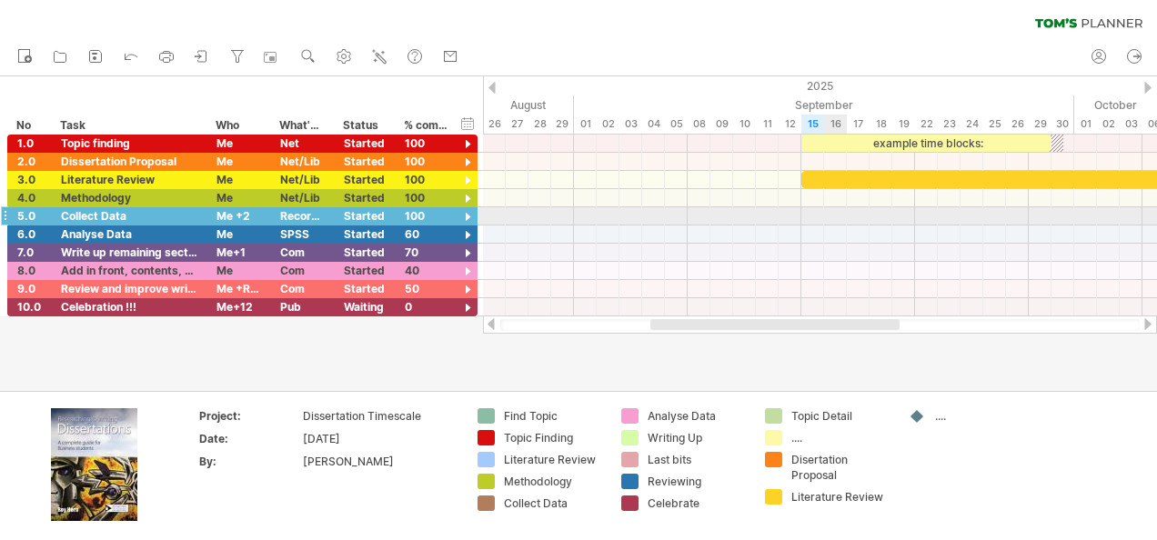
click at [841, 221] on div at bounding box center [820, 216] width 674 height 18
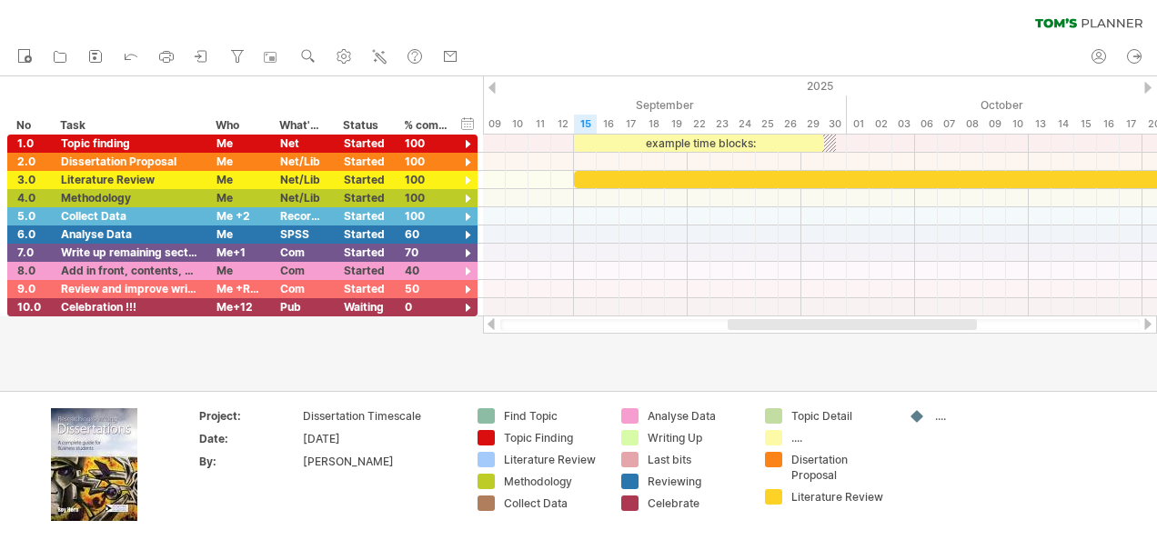
drag, startPoint x: 799, startPoint y: 325, endPoint x: 904, endPoint y: 323, distance: 104.7
click at [904, 323] on div at bounding box center [852, 324] width 249 height 11
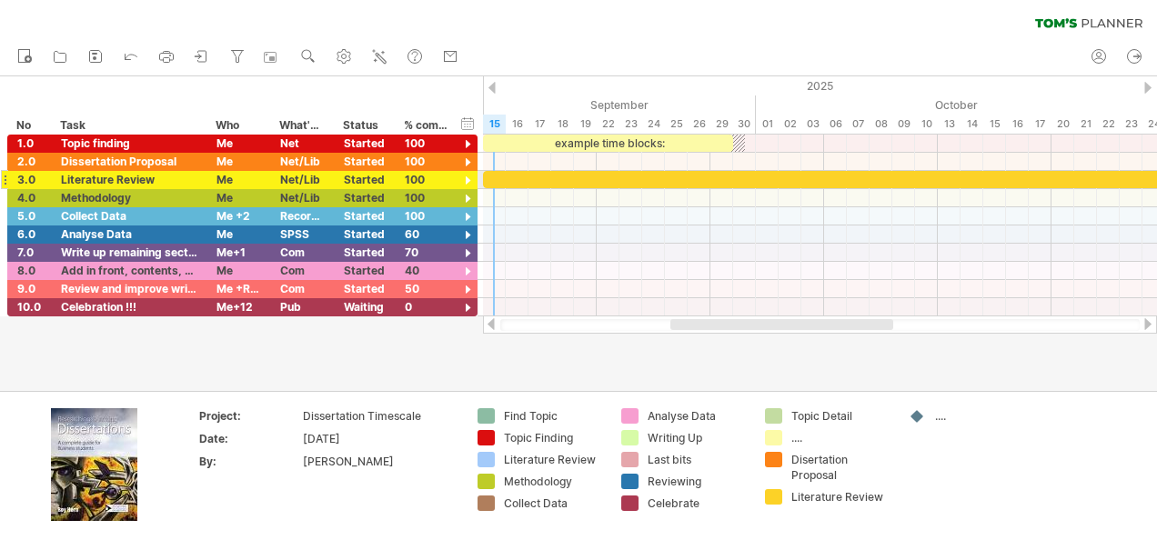
click at [467, 176] on div at bounding box center [467, 181] width 17 height 17
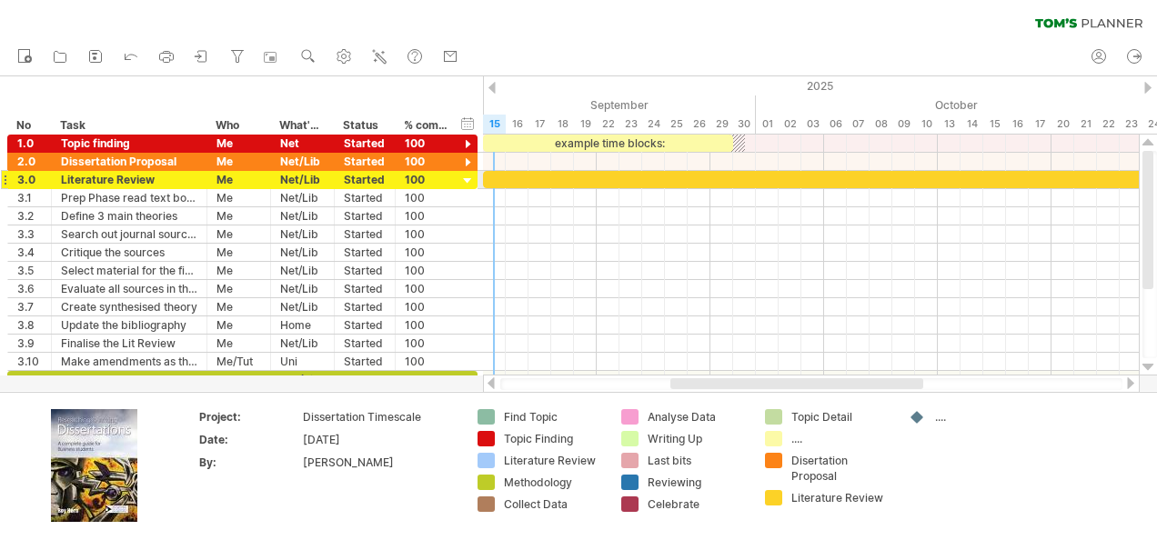
click at [467, 176] on div at bounding box center [467, 181] width 17 height 17
